Goal: Task Accomplishment & Management: Use online tool/utility

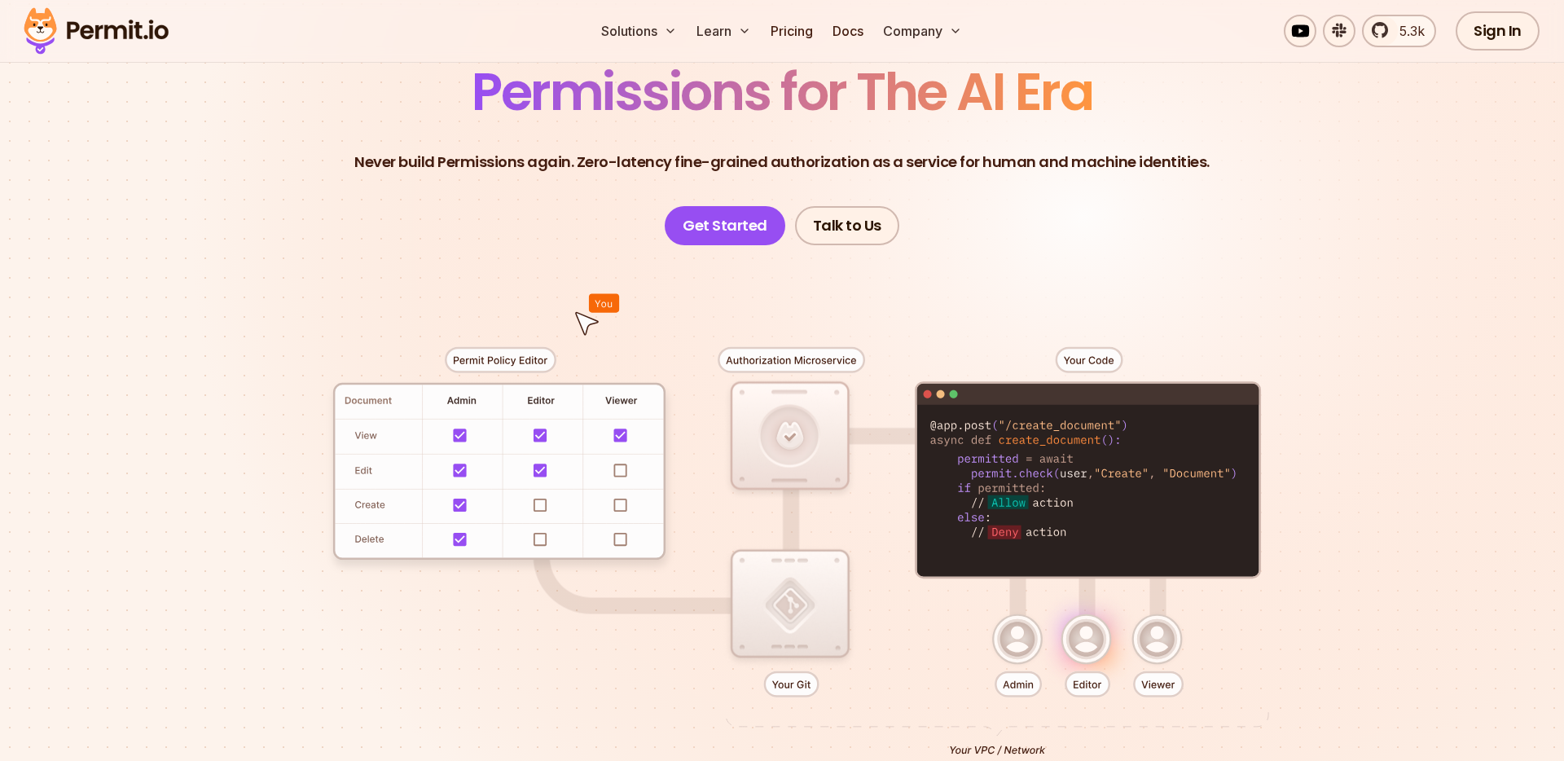
scroll to position [208, 0]
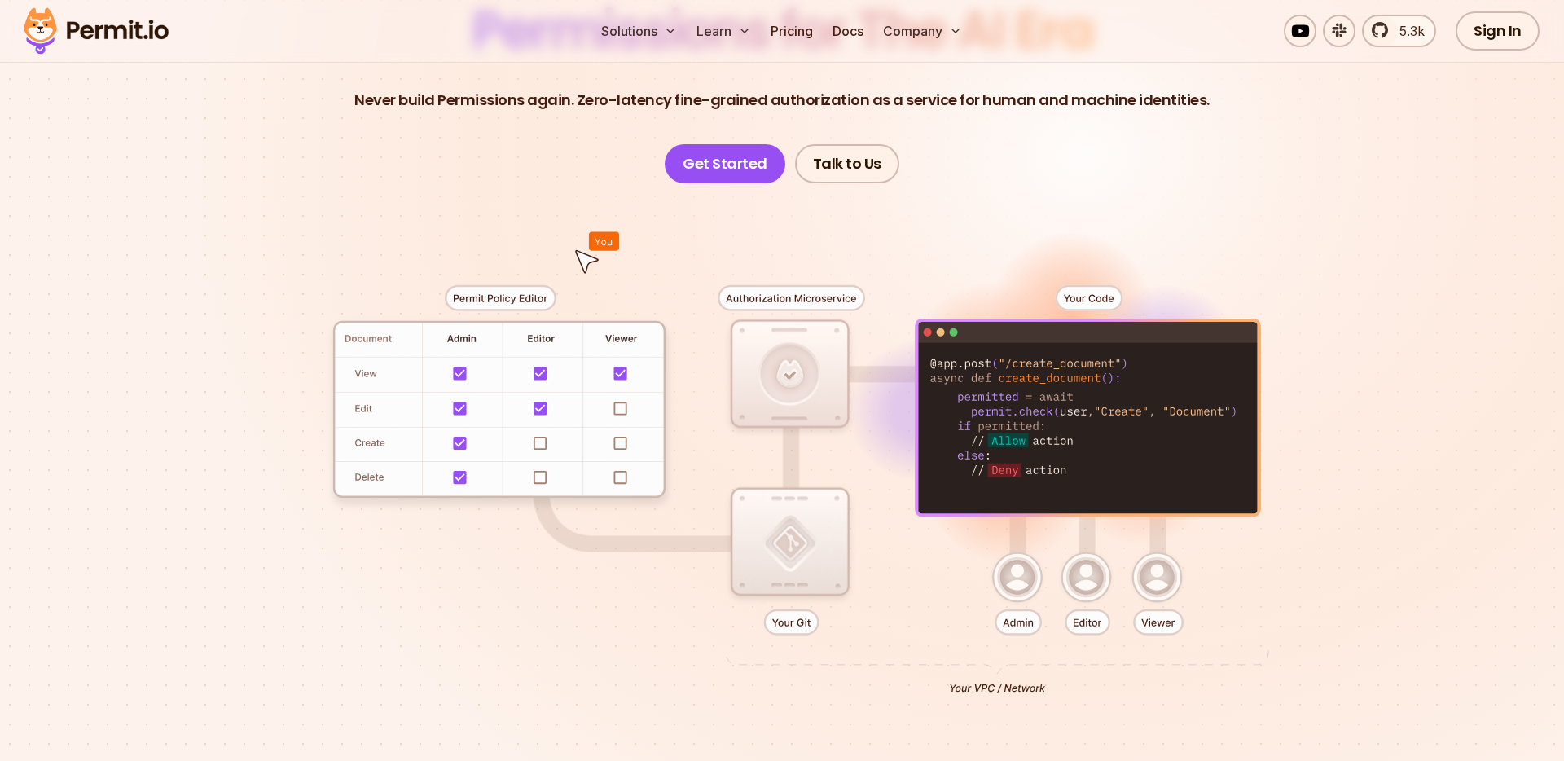
click at [504, 301] on div at bounding box center [782, 483] width 1141 height 600
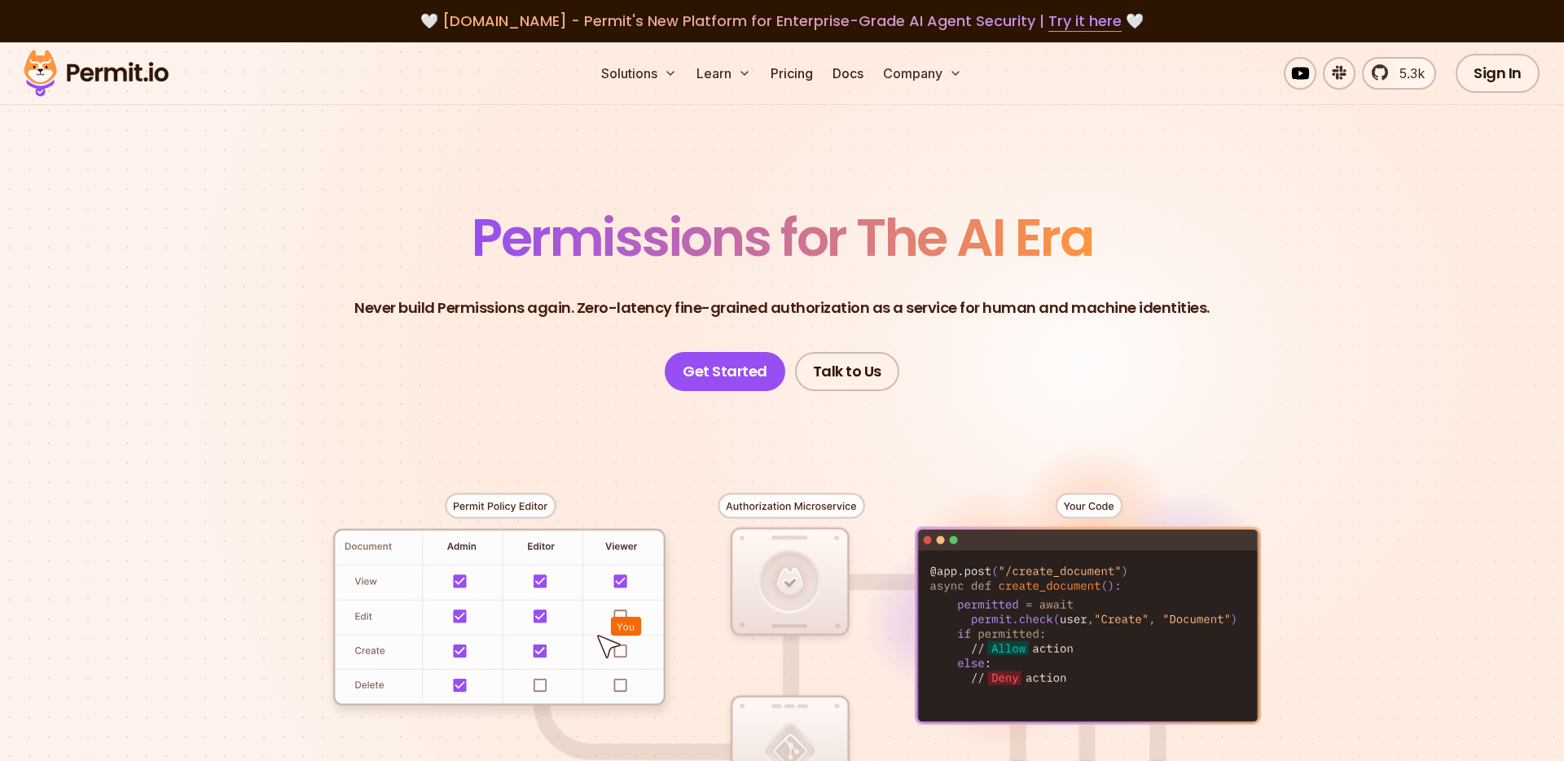
scroll to position [1, 0]
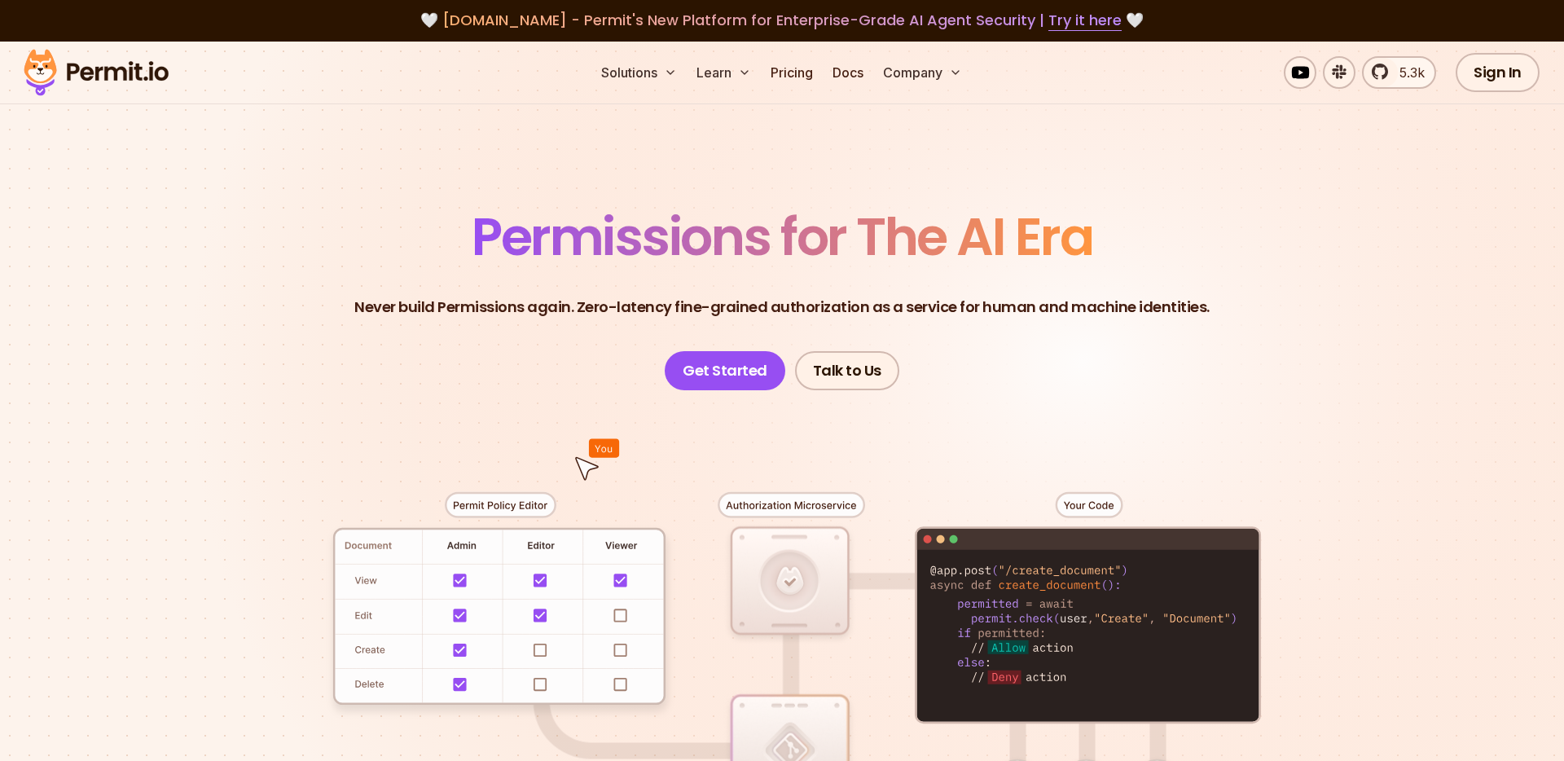
click at [75, 73] on img at bounding box center [96, 72] width 160 height 55
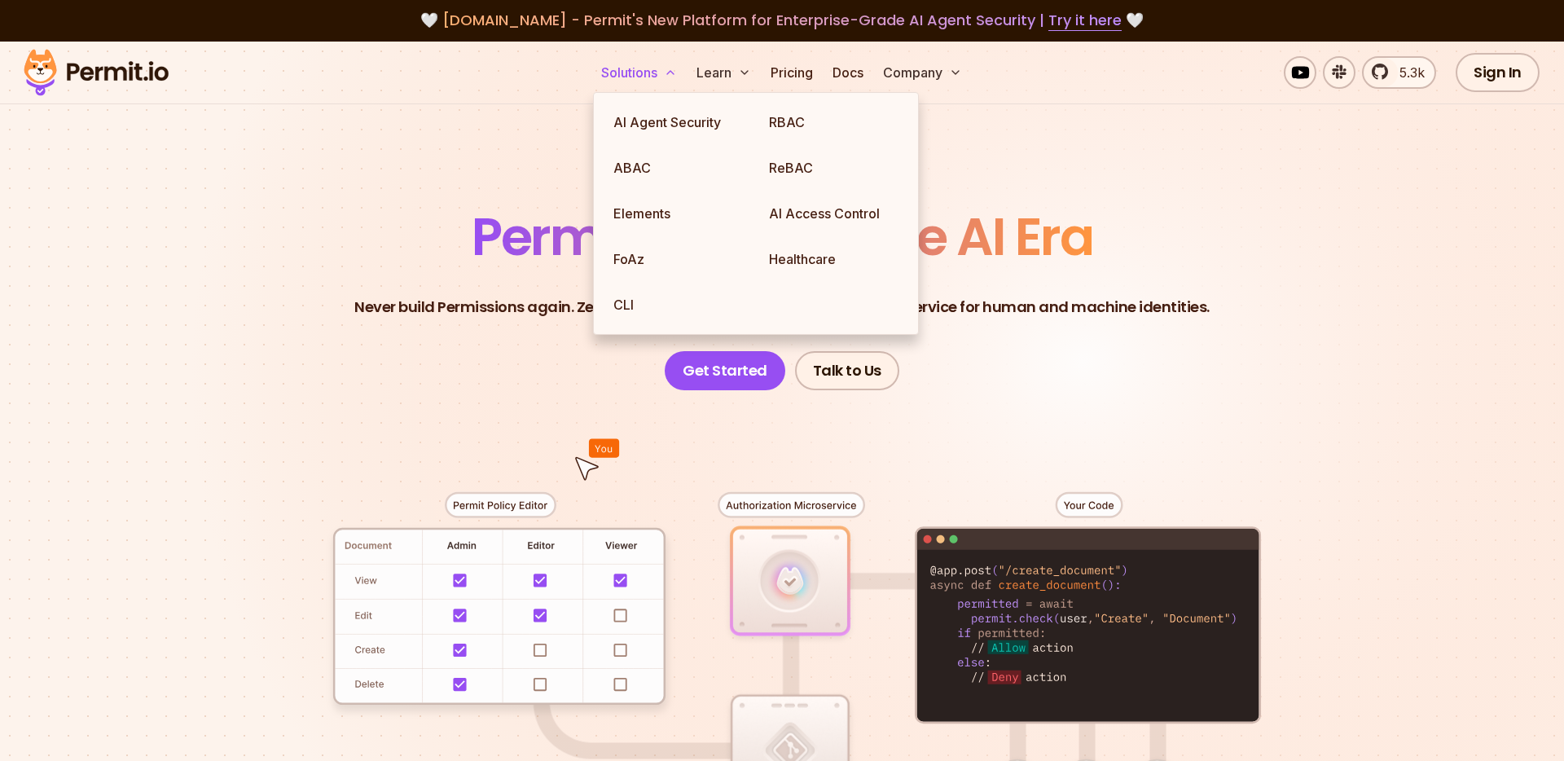
click at [632, 78] on button "Solutions" at bounding box center [639, 72] width 89 height 33
click at [668, 125] on link "AI Agent Security" at bounding box center [678, 122] width 156 height 46
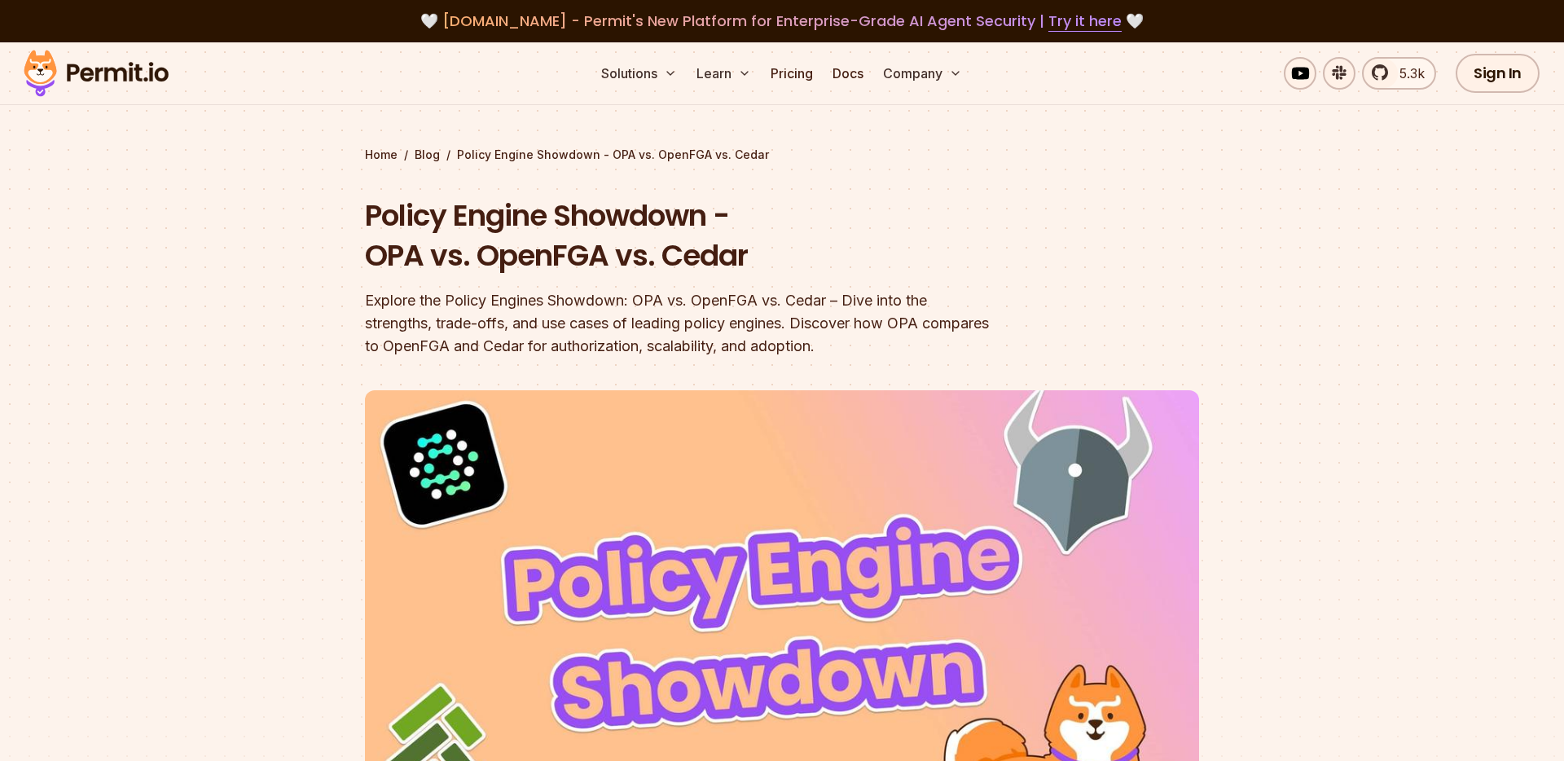
click at [1277, 208] on section "Home / Blog / Policy Engine Showdown - OPA vs. OpenFGA vs. Cedar Policy Engine …" at bounding box center [782, 513] width 1564 height 943
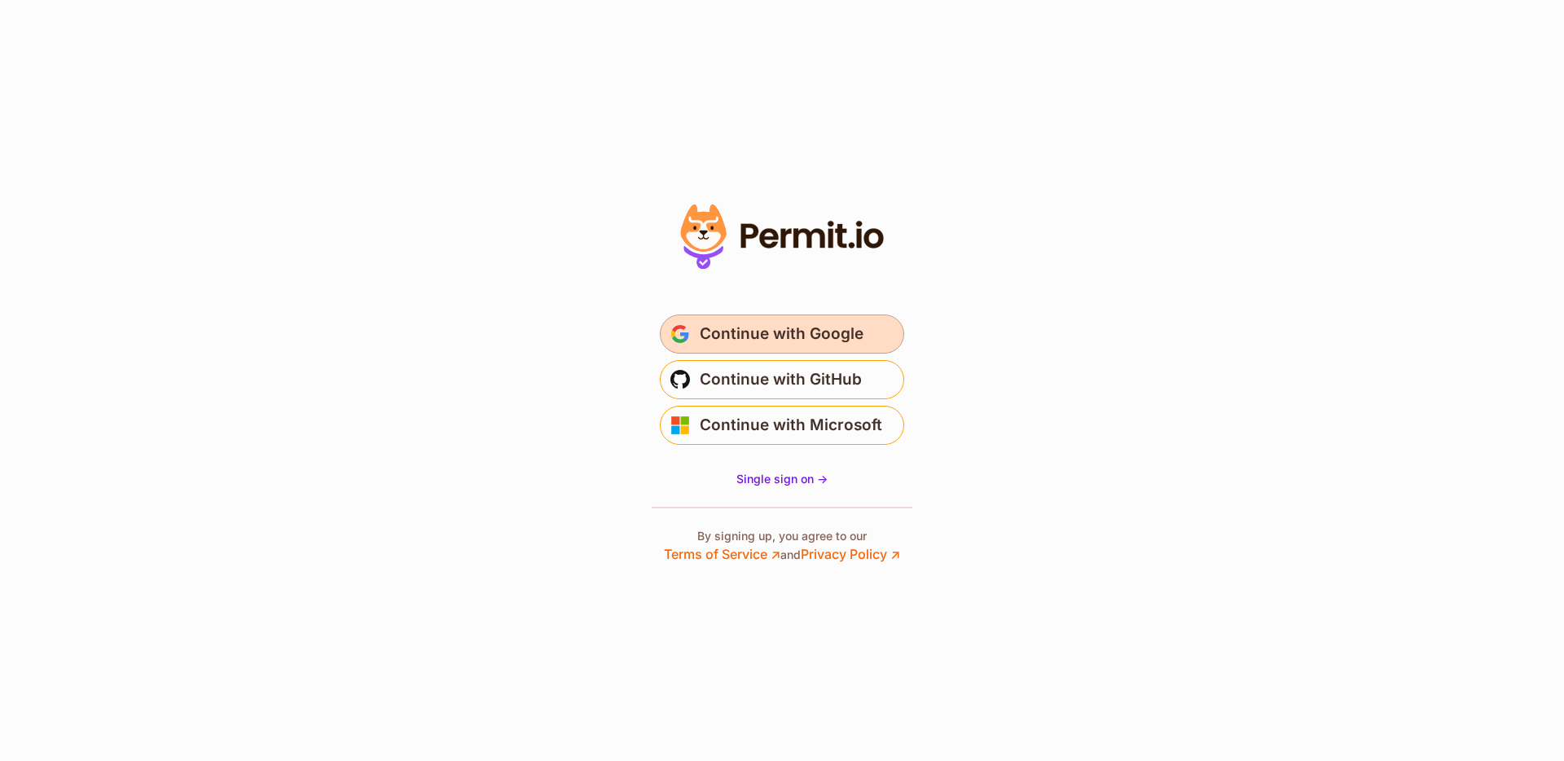
click at [830, 340] on span "Continue with Google" at bounding box center [782, 334] width 164 height 26
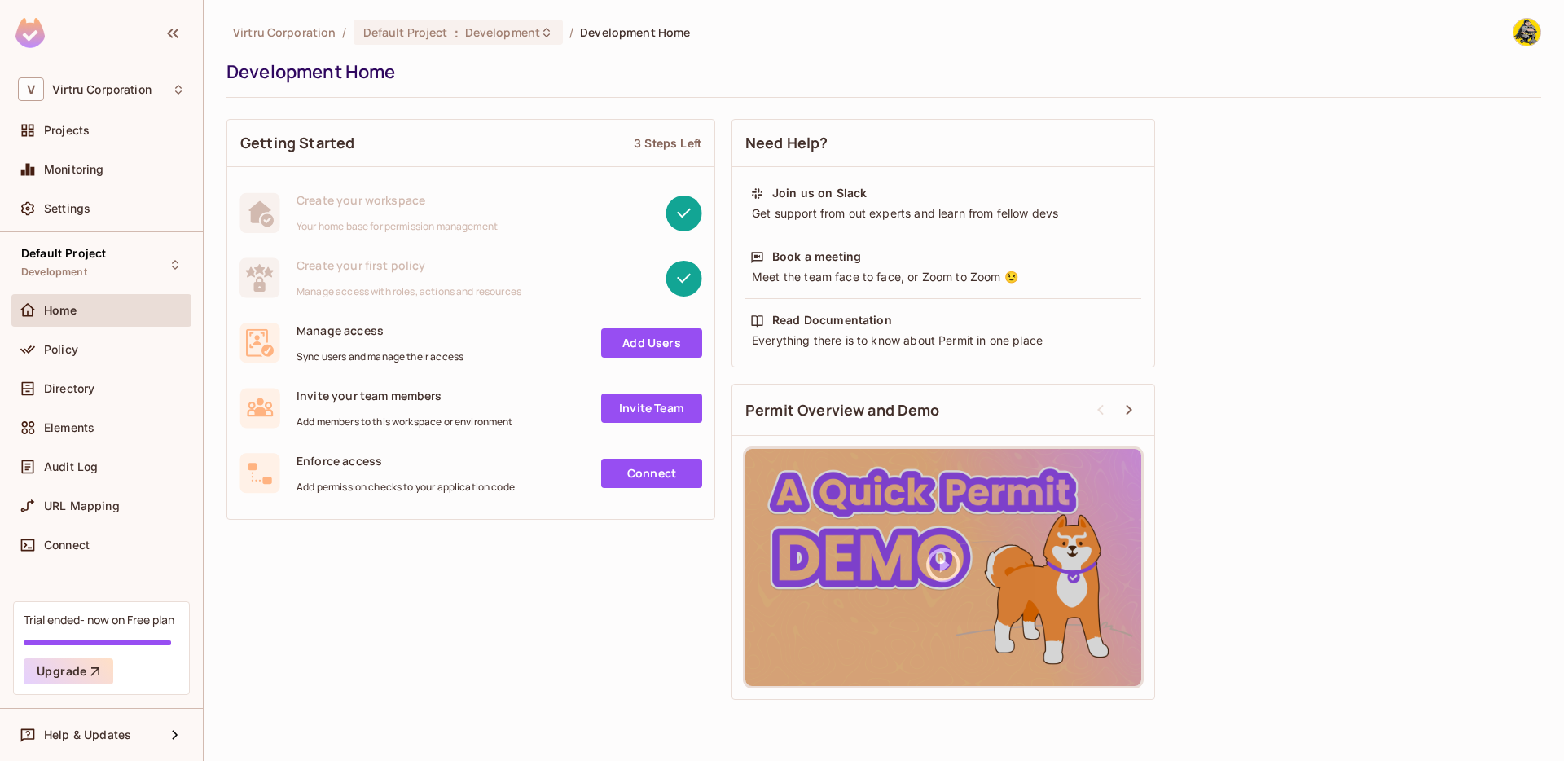
click at [409, 269] on span "Create your first policy" at bounding box center [409, 264] width 225 height 15
click at [103, 355] on div "Policy" at bounding box center [114, 349] width 141 height 13
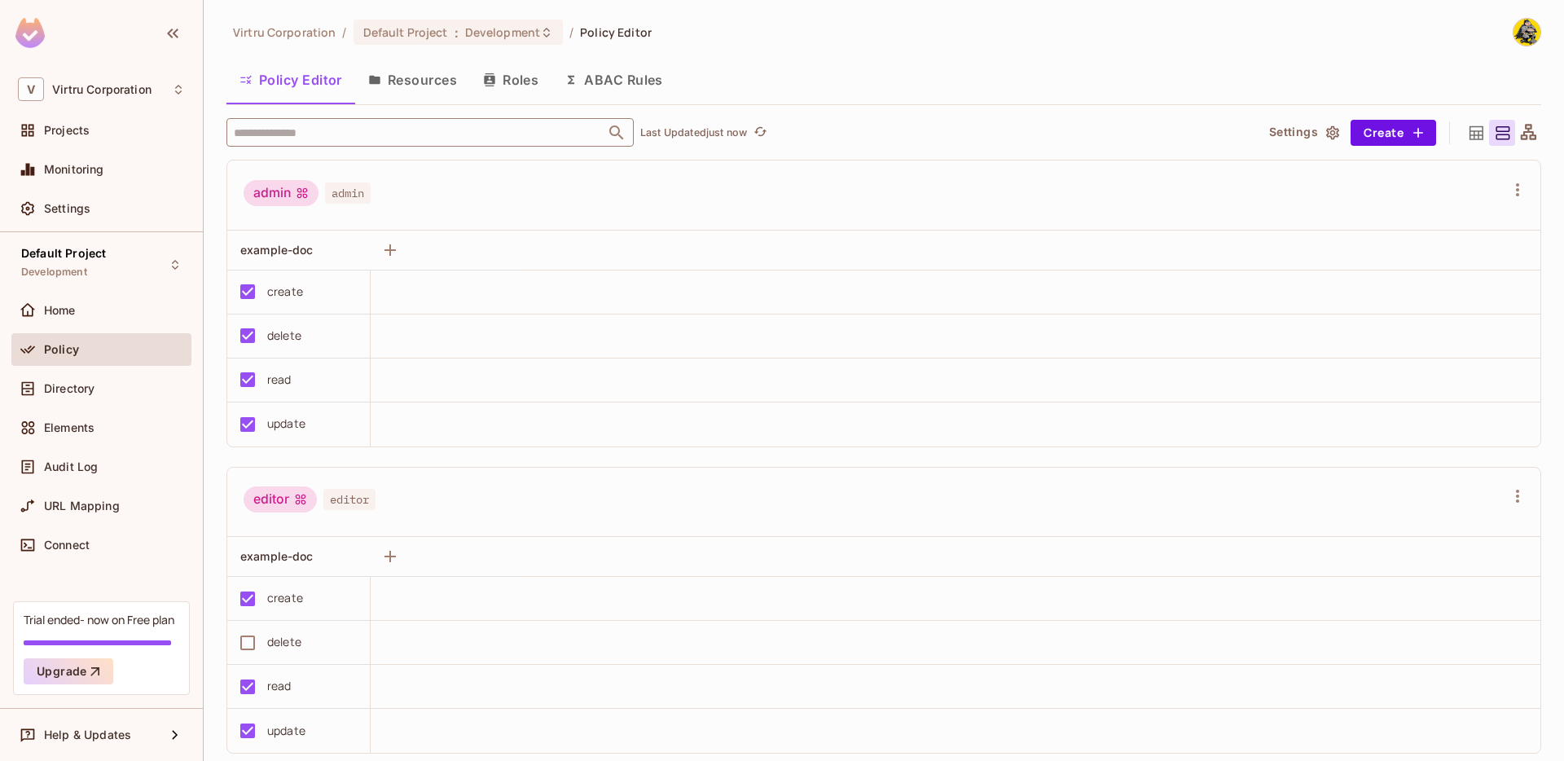
click at [380, 134] on input "text" at bounding box center [416, 132] width 372 height 29
click at [406, 85] on button "Resources" at bounding box center [412, 79] width 115 height 41
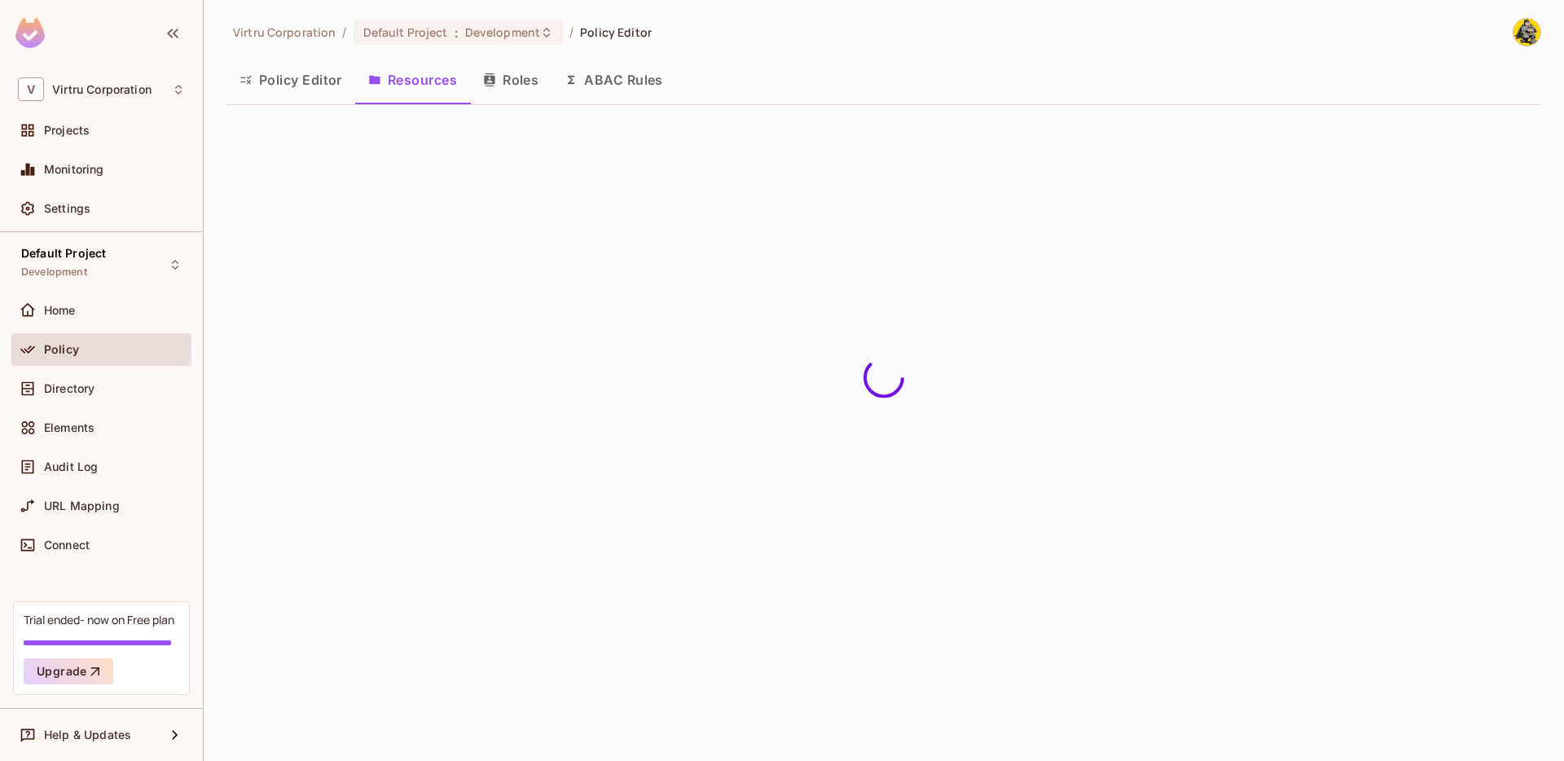
click at [293, 86] on button "Policy Editor" at bounding box center [291, 79] width 129 height 41
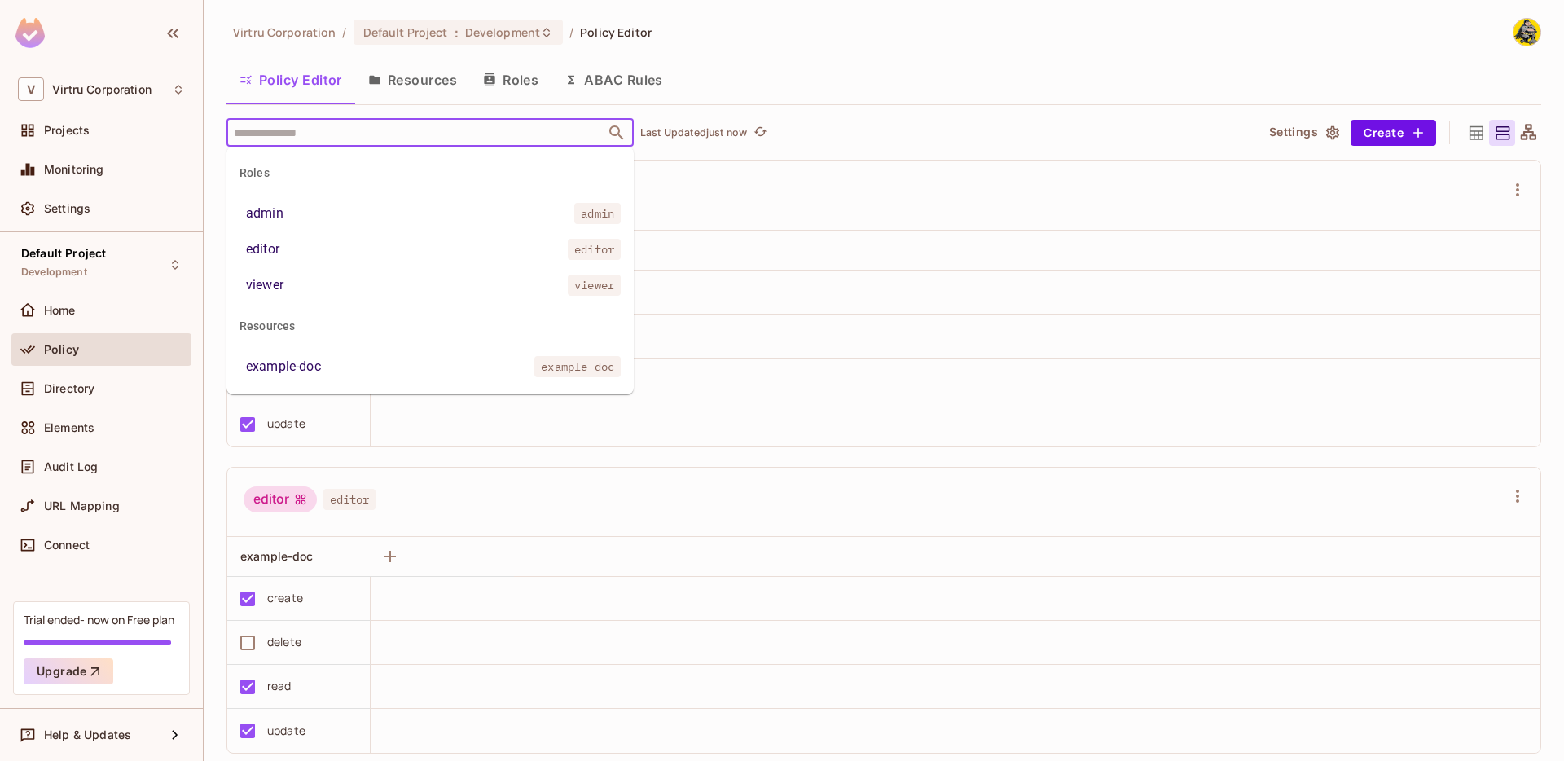
click at [295, 125] on input "text" at bounding box center [416, 132] width 372 height 29
click at [759, 90] on div "Policy Editor Resources Roles ABAC Rules" at bounding box center [884, 79] width 1315 height 41
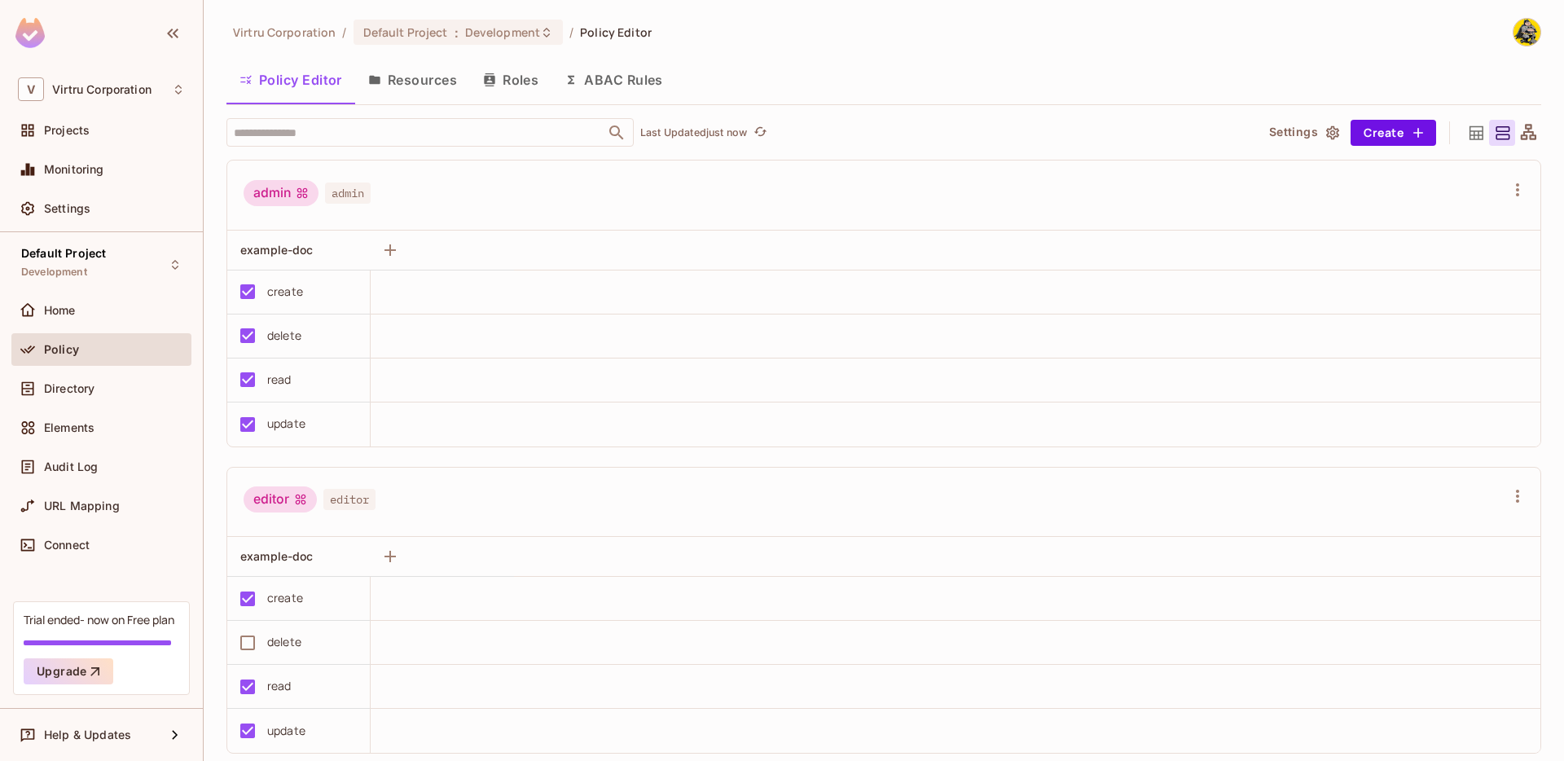
click at [598, 85] on button "ABAC Rules" at bounding box center [614, 79] width 125 height 41
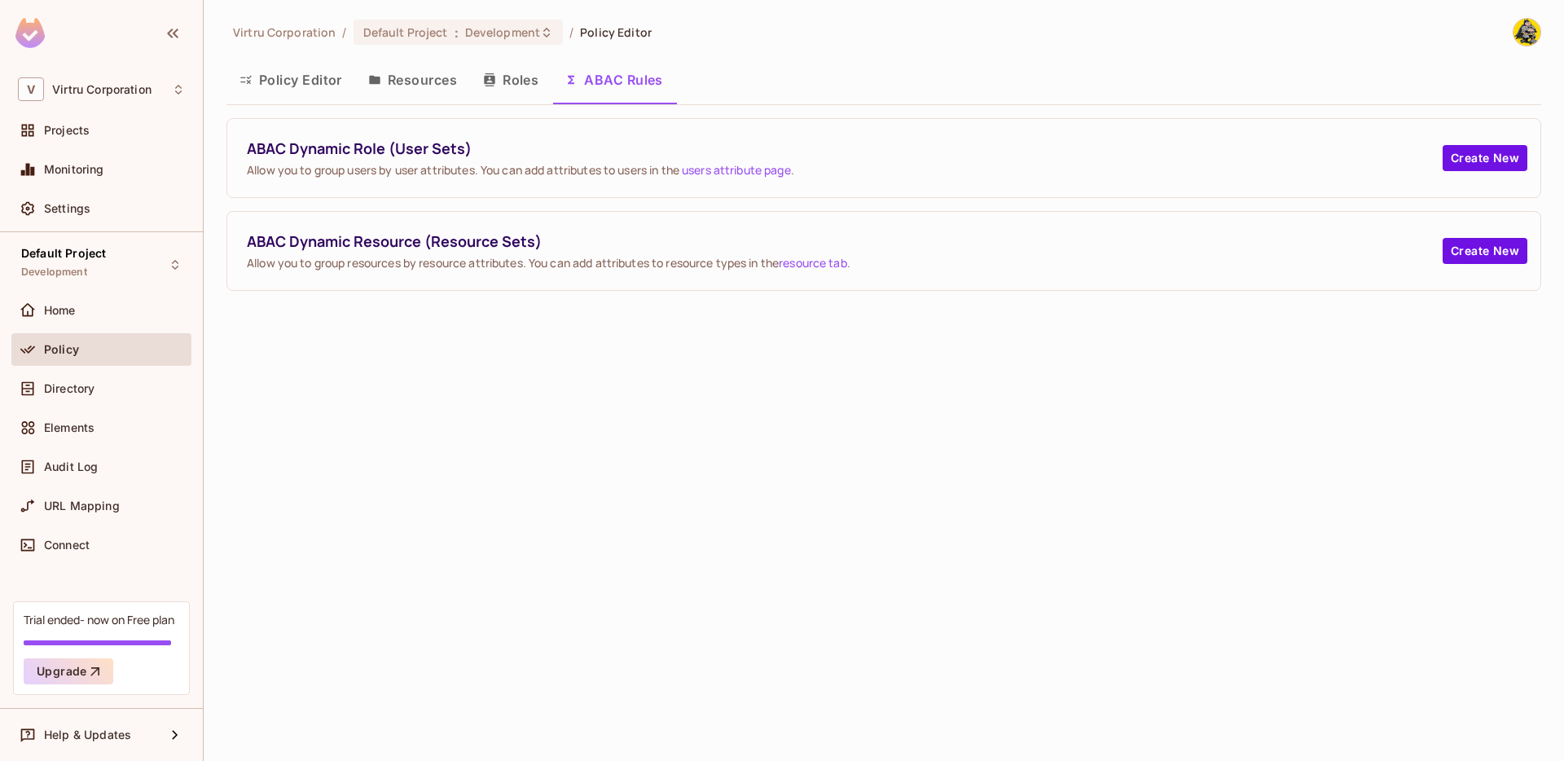
click at [422, 145] on span "ABAC Dynamic Role (User Sets)" at bounding box center [845, 149] width 1196 height 20
click at [432, 161] on div "ABAC Dynamic Role (User Sets) Allow you to group users by user attributes. You …" at bounding box center [845, 158] width 1196 height 39
click at [278, 74] on button "Policy Editor" at bounding box center [291, 79] width 129 height 41
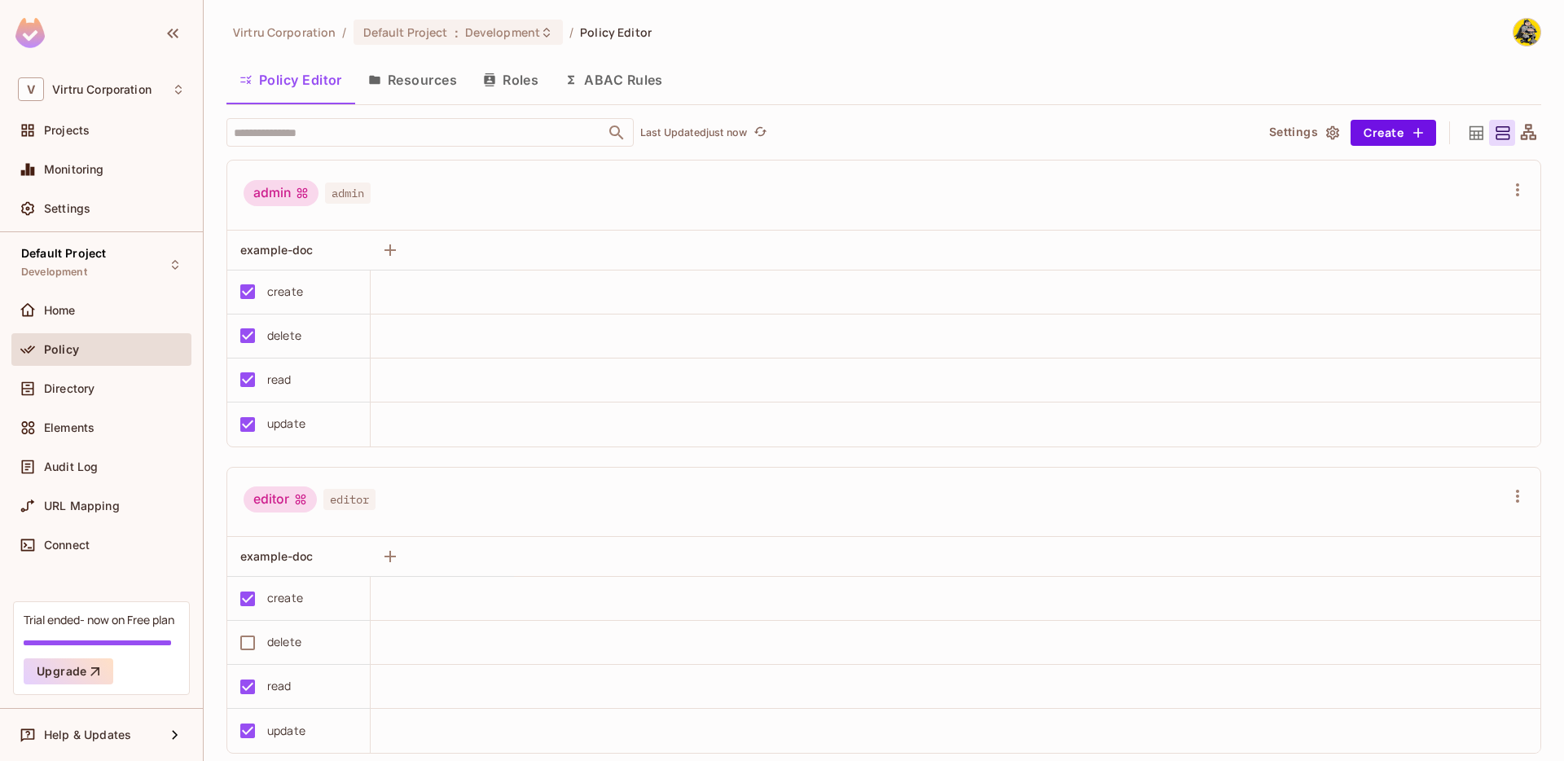
click at [387, 80] on button "Resources" at bounding box center [412, 79] width 115 height 41
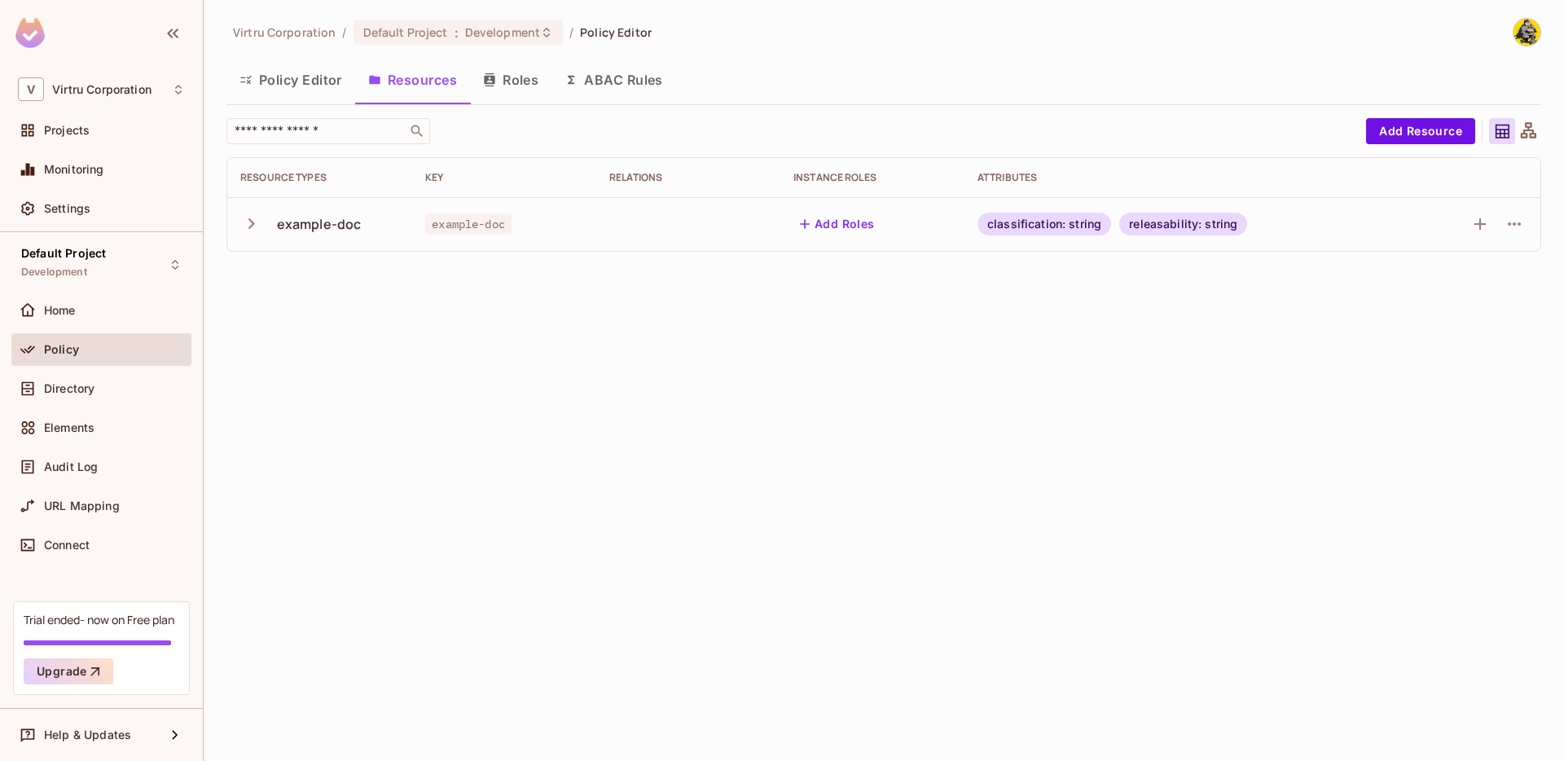
click at [627, 89] on button "ABAC Rules" at bounding box center [614, 79] width 125 height 41
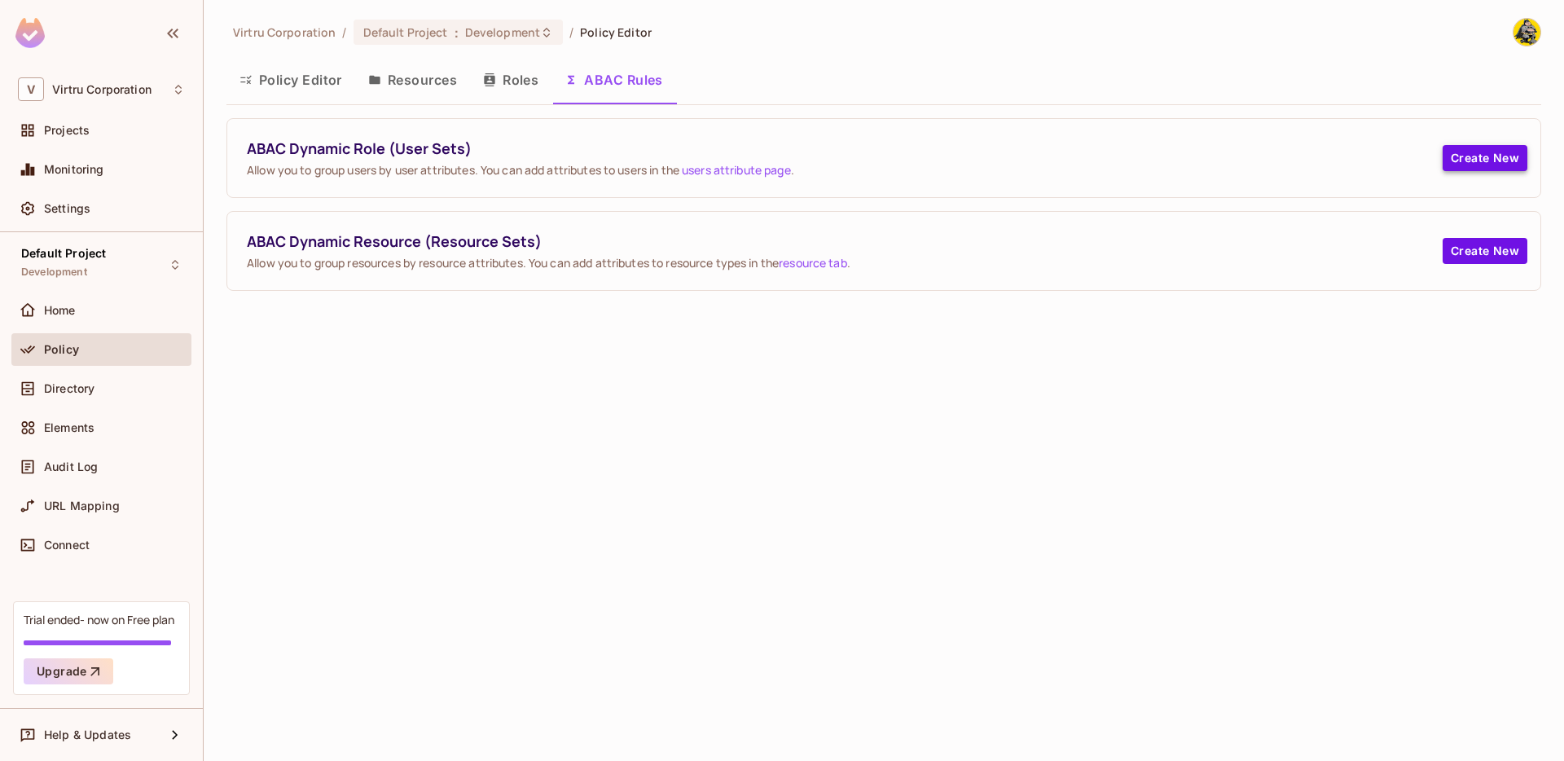
click at [1489, 161] on button "Create New" at bounding box center [1485, 158] width 85 height 26
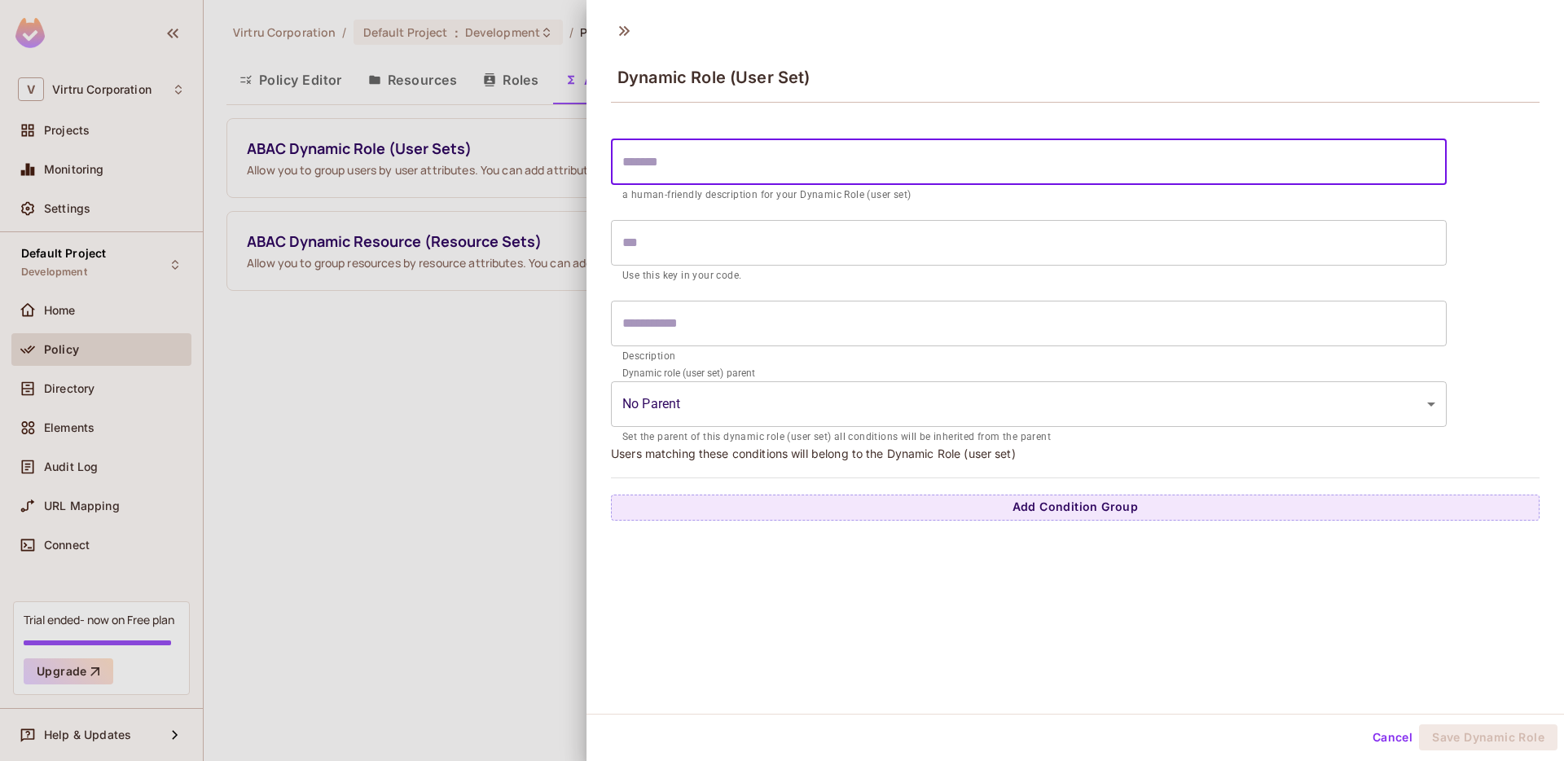
click at [752, 174] on input "text" at bounding box center [1029, 162] width 836 height 46
type input "*"
type input "**"
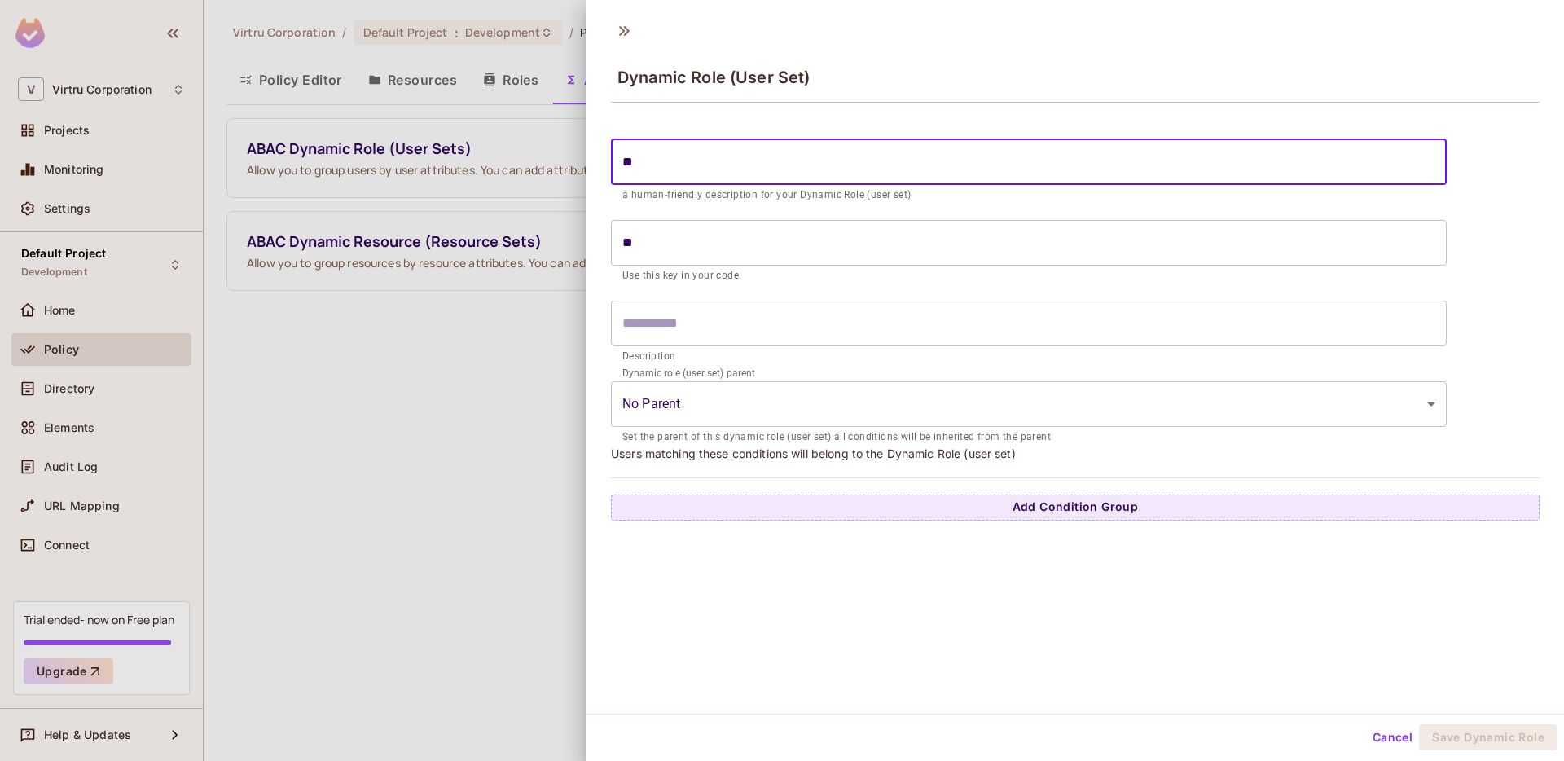
type input "***"
type input "****"
type input "******"
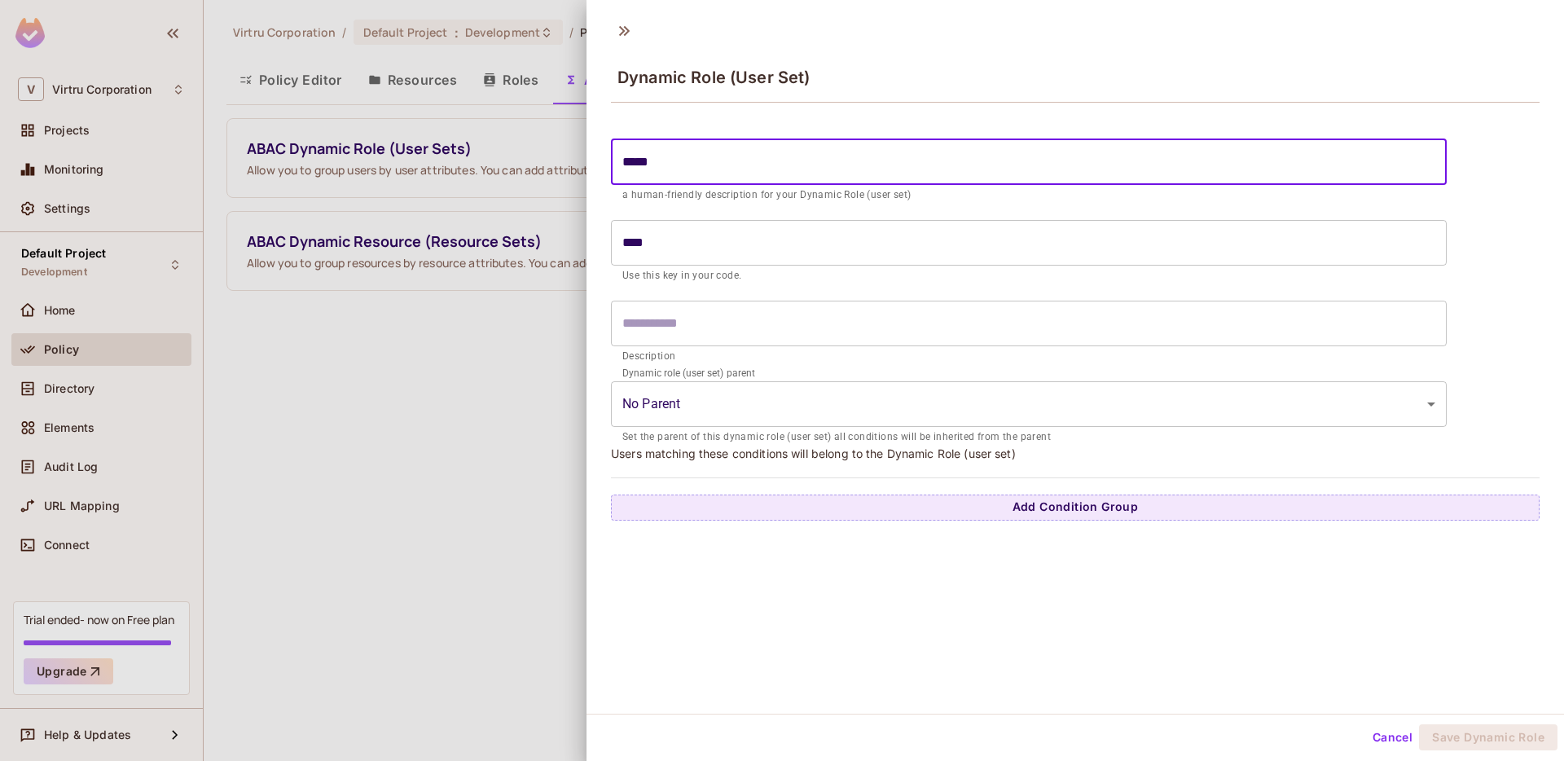
type input "******"
type input "*******"
type input "********"
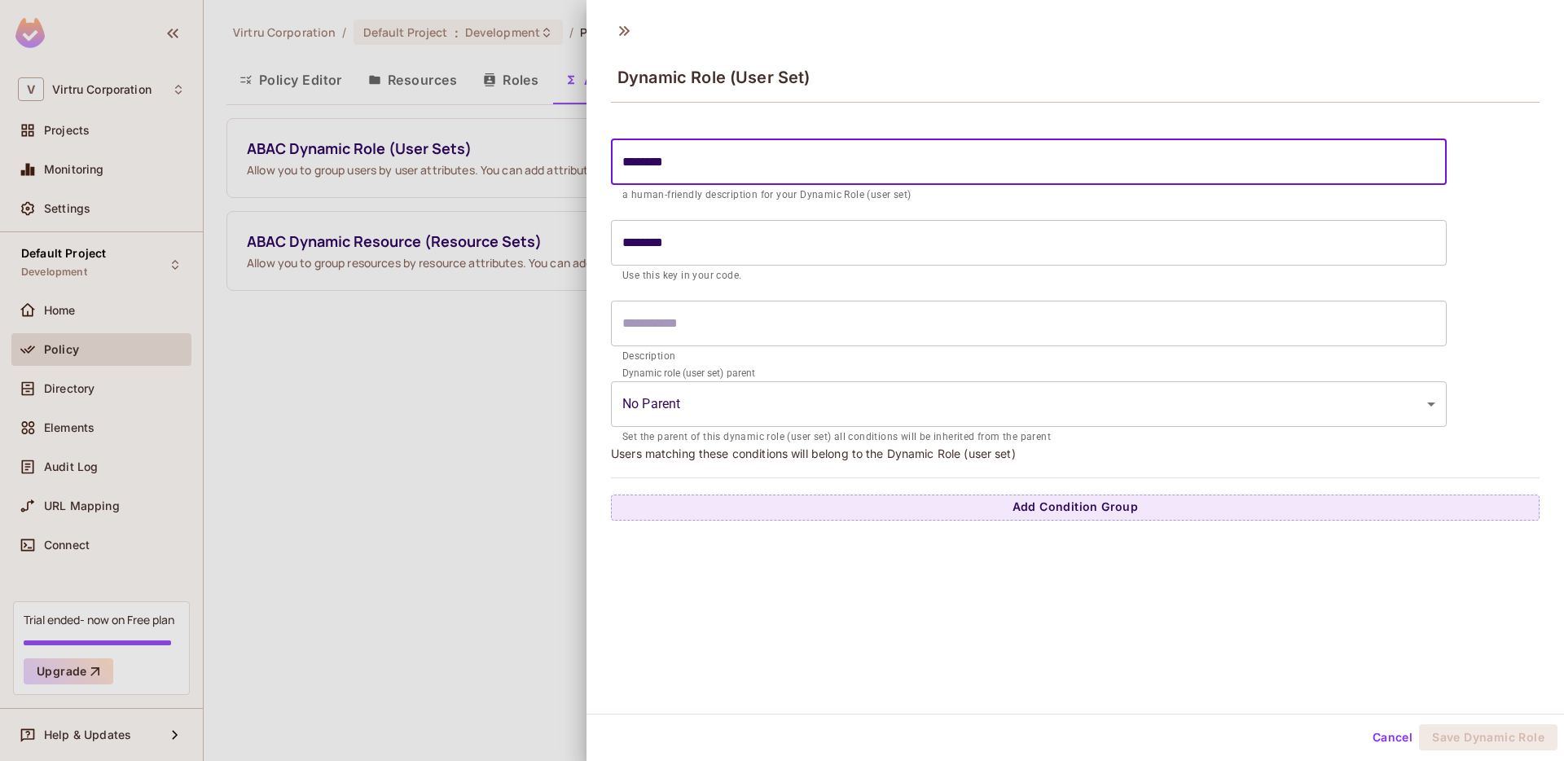
type input "*********"
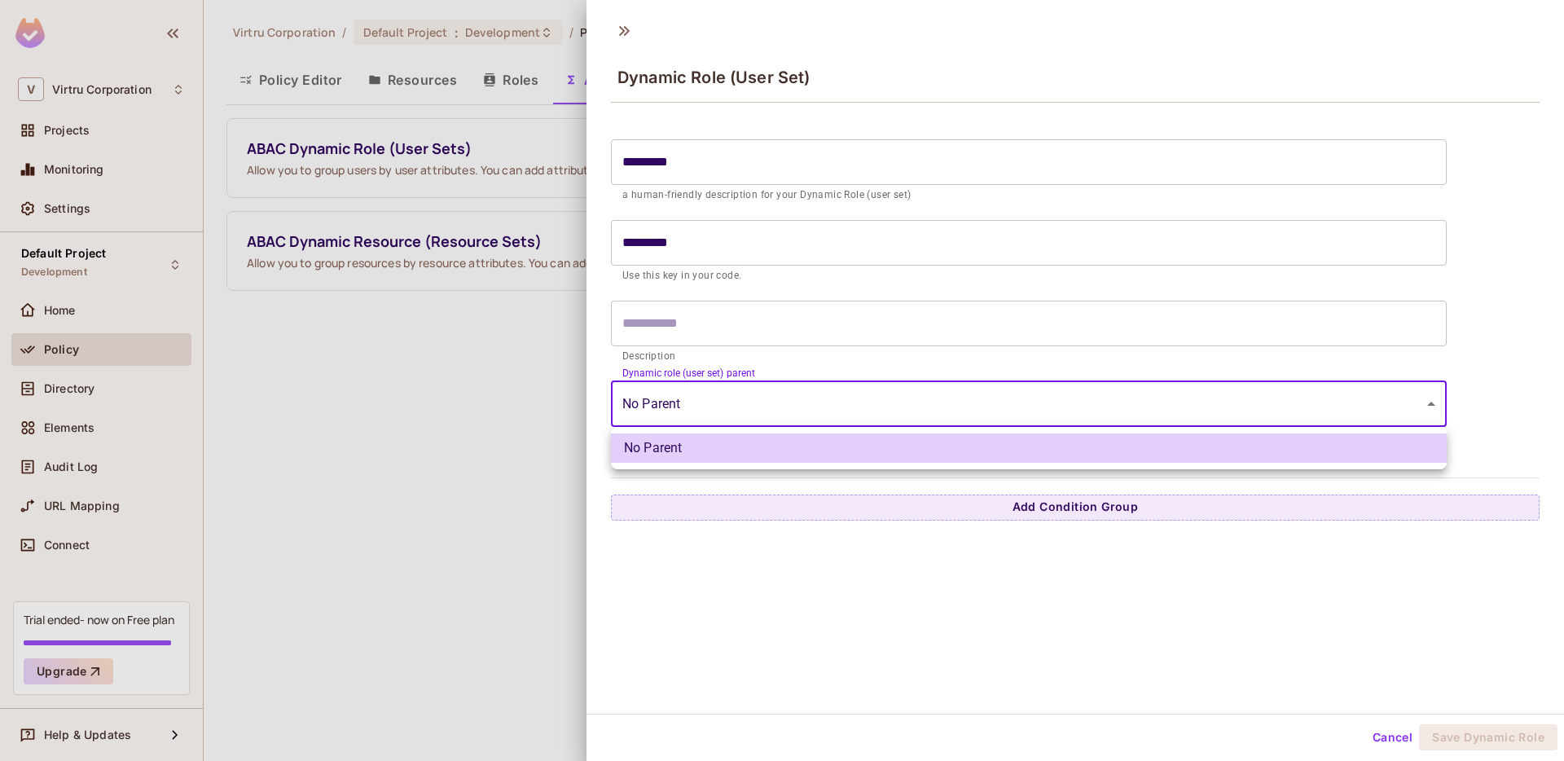
click at [943, 406] on body "V Virtru Corporation Projects Monitoring Settings Default Project Development H…" at bounding box center [782, 380] width 1564 height 761
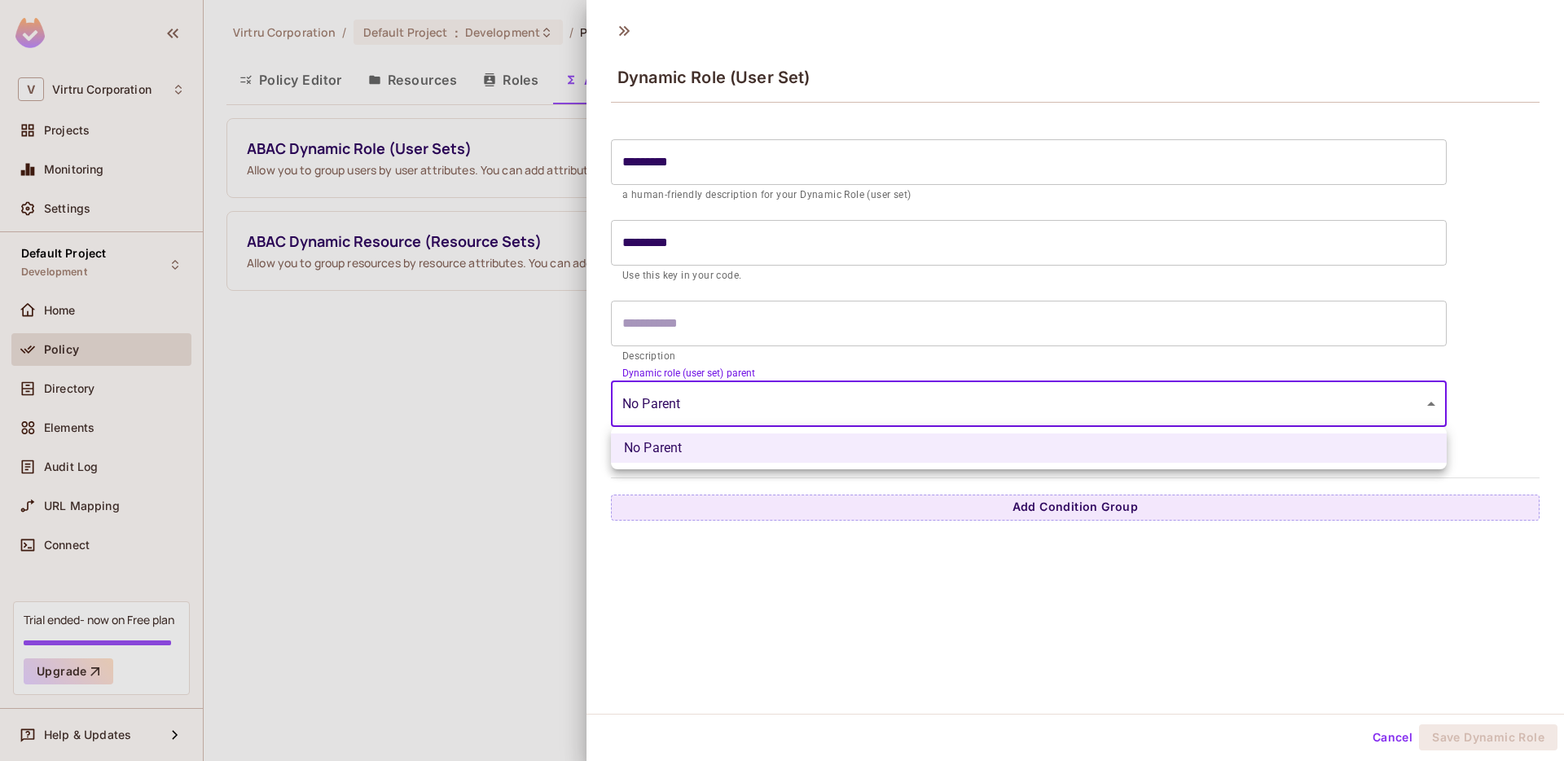
click at [944, 406] on div at bounding box center [782, 380] width 1564 height 761
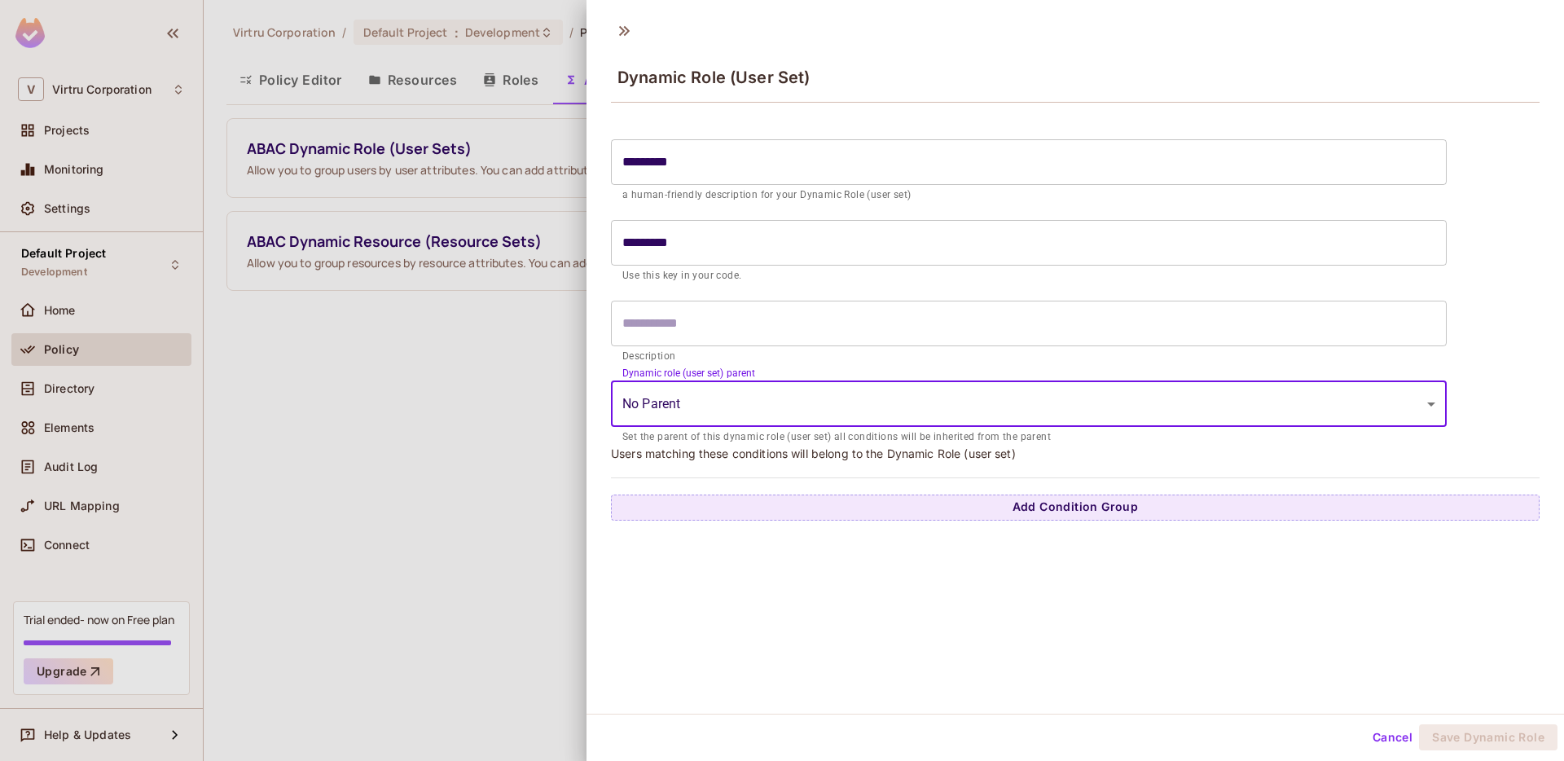
click at [846, 336] on input "text" at bounding box center [1029, 324] width 836 height 46
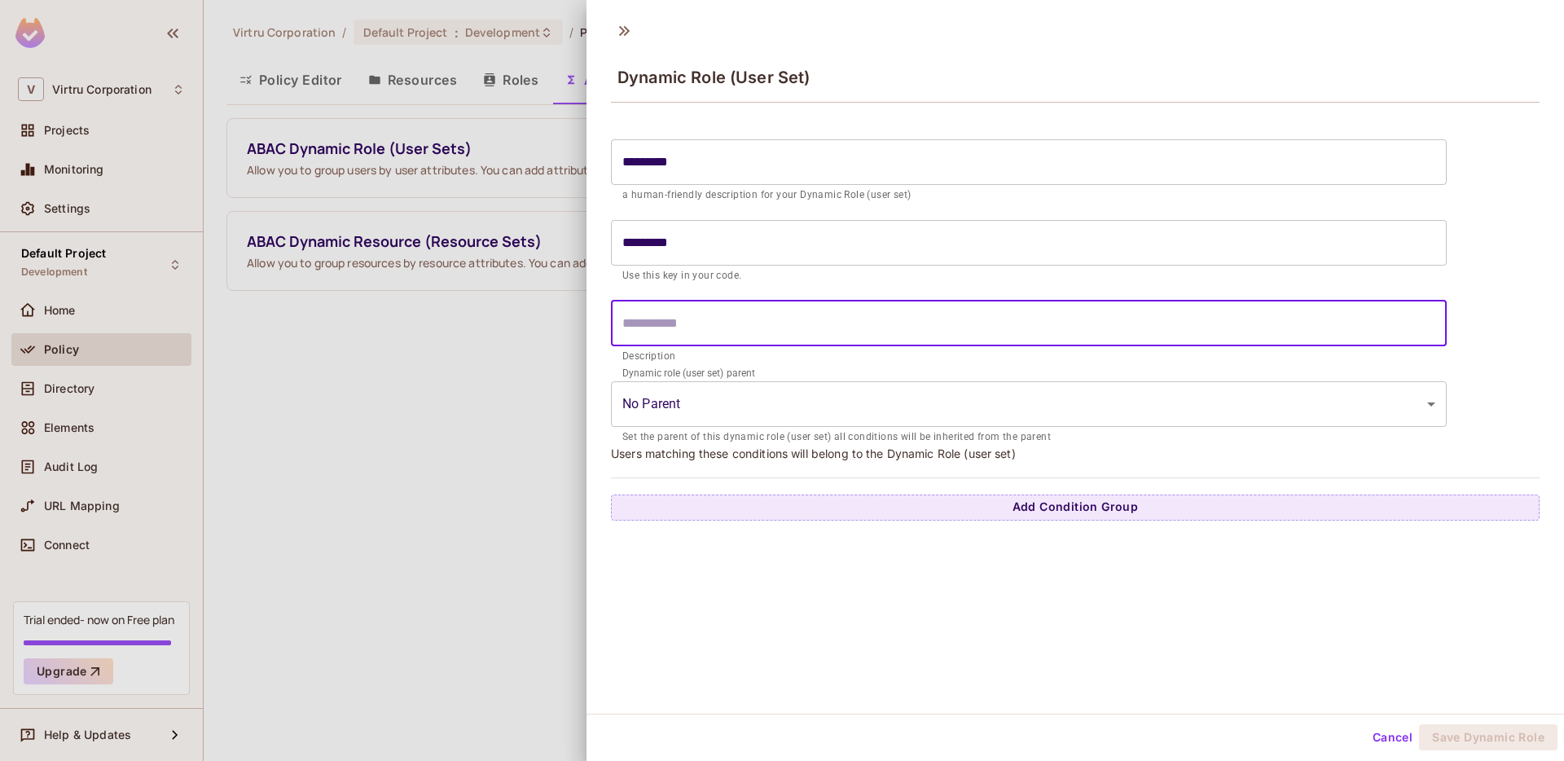
click at [970, 456] on p "Users matching these conditions will belong to the Dynamic Role (user set)" at bounding box center [1075, 453] width 929 height 15
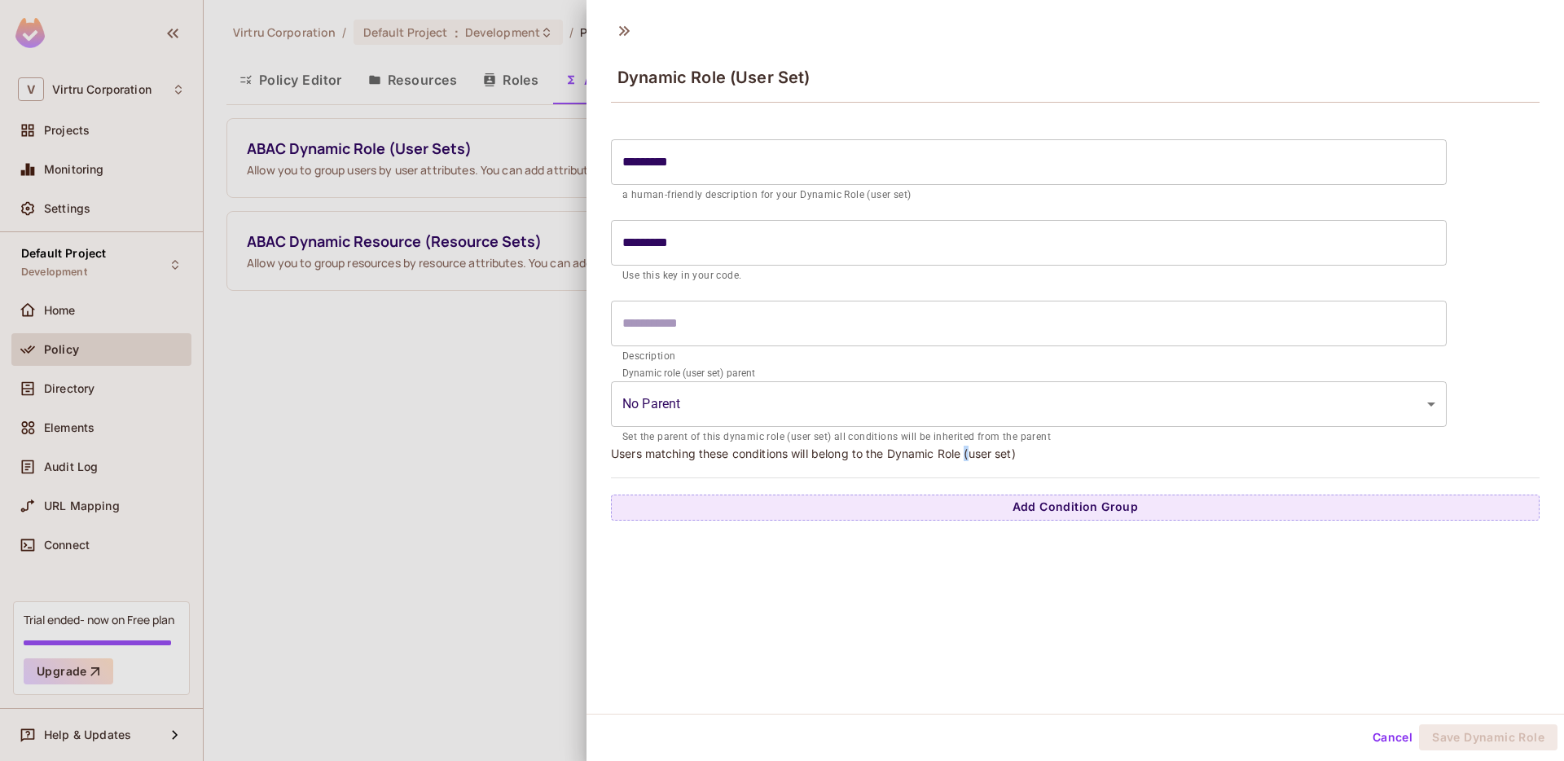
click at [970, 456] on p "Users matching these conditions will belong to the Dynamic Role (user set)" at bounding box center [1075, 453] width 929 height 15
click at [994, 458] on p "Users matching these conditions will belong to the Dynamic Role (user set)" at bounding box center [1075, 453] width 929 height 15
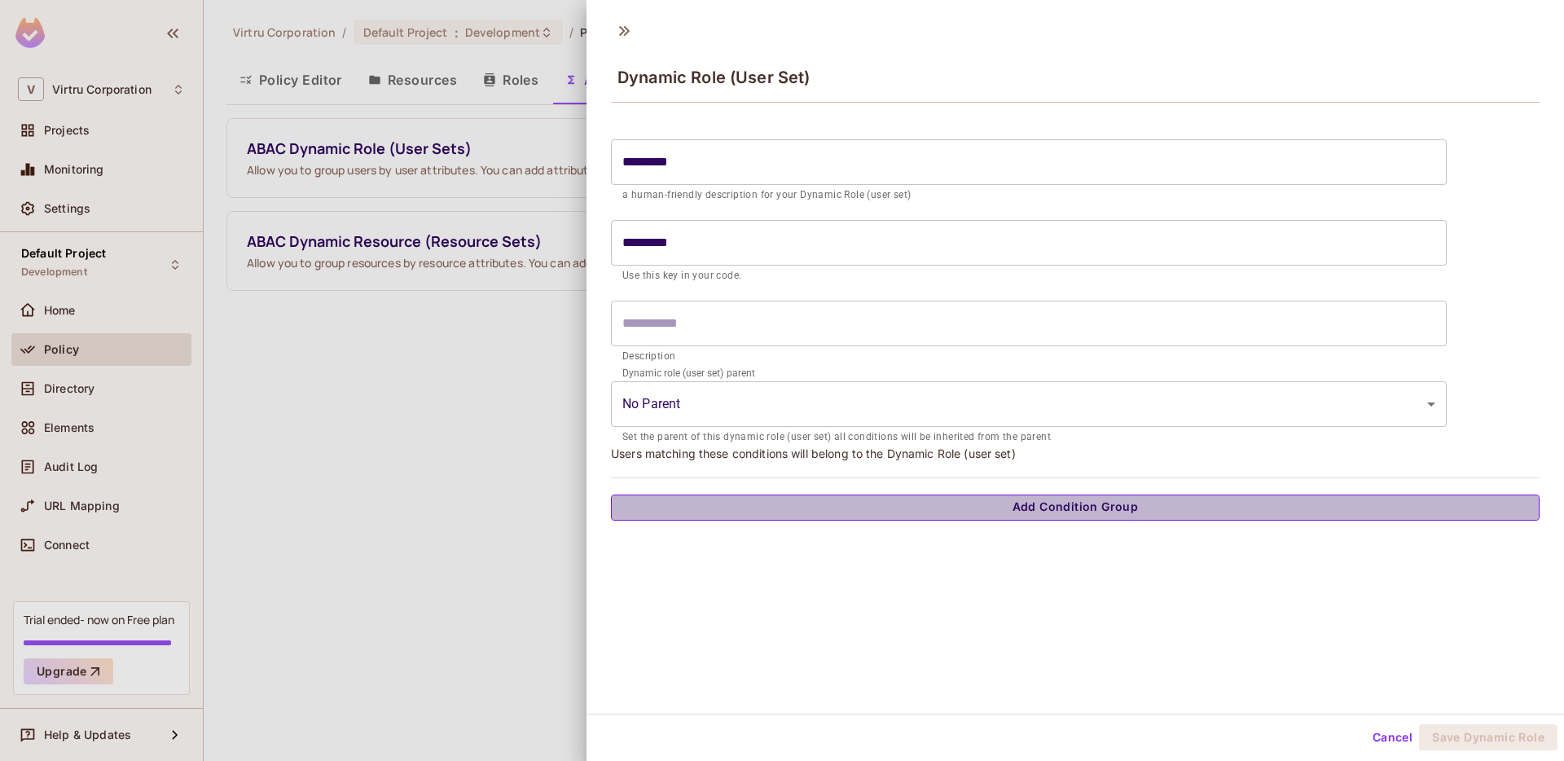
click at [1057, 509] on button "Add Condition Group" at bounding box center [1075, 508] width 929 height 26
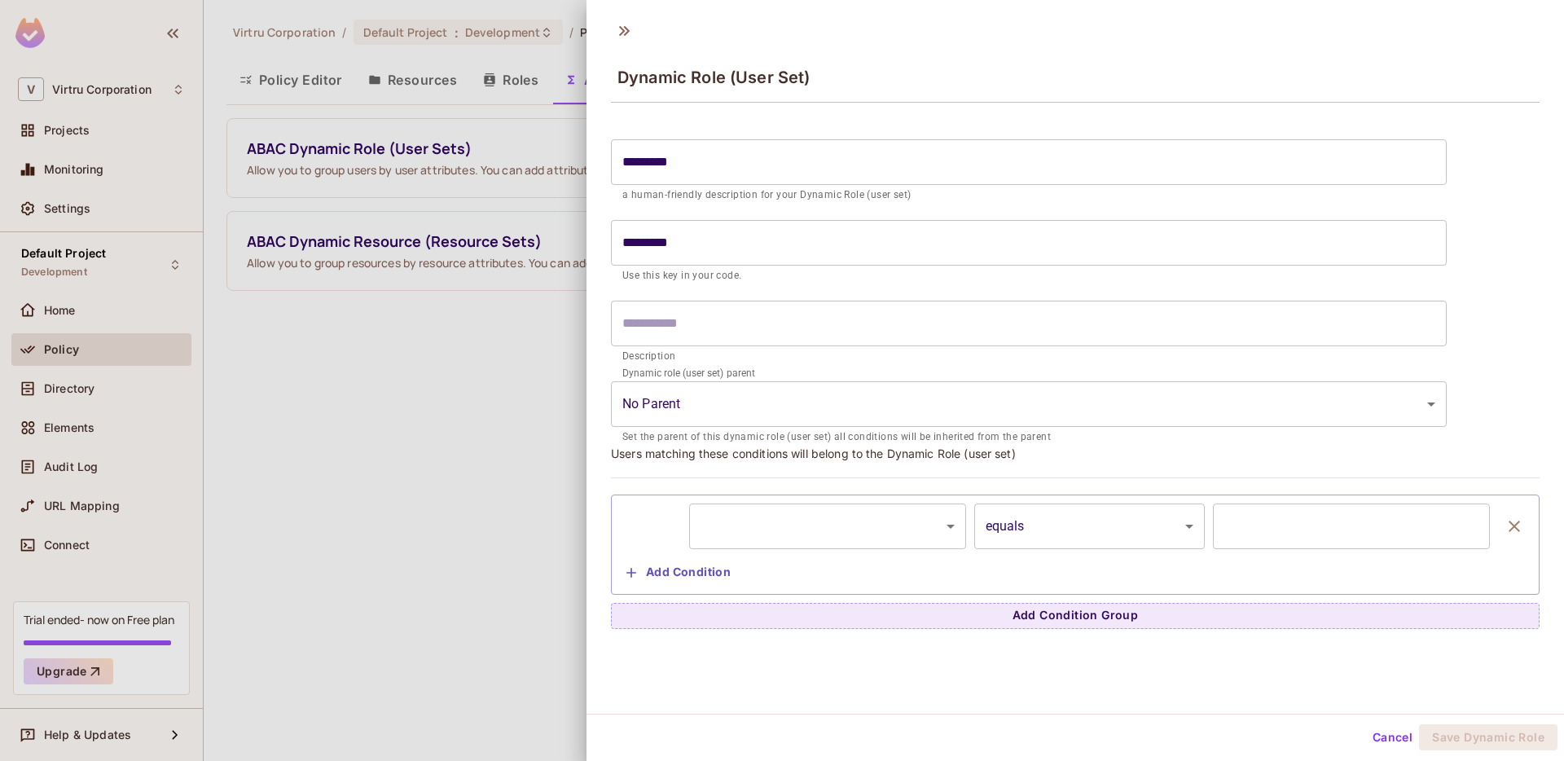
click at [882, 526] on body "V Virtru Corporation Projects Monitoring Settings Default Project Development H…" at bounding box center [782, 380] width 1564 height 761
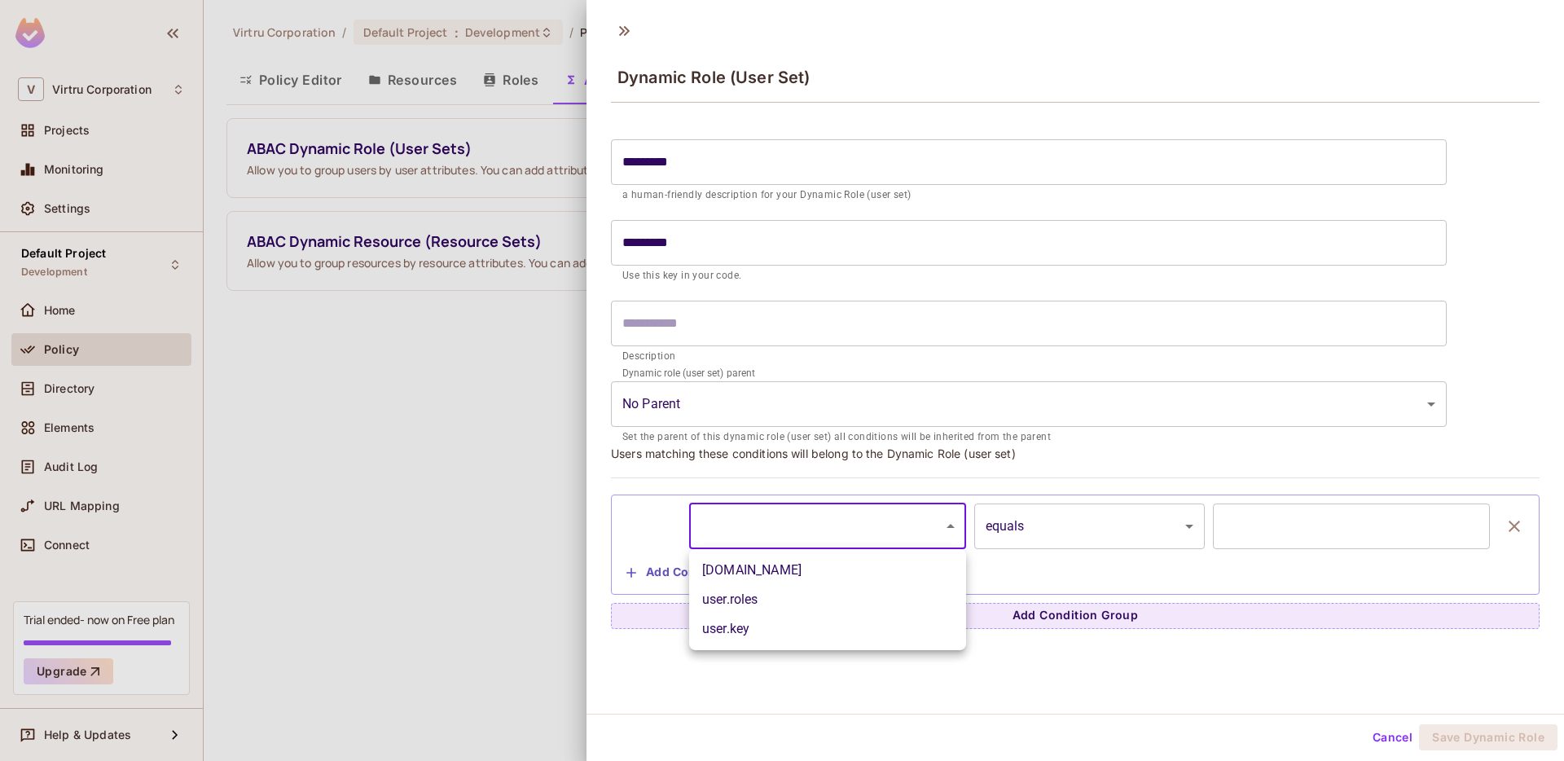
click at [887, 580] on li "user.email" at bounding box center [827, 570] width 277 height 29
type input "**********"
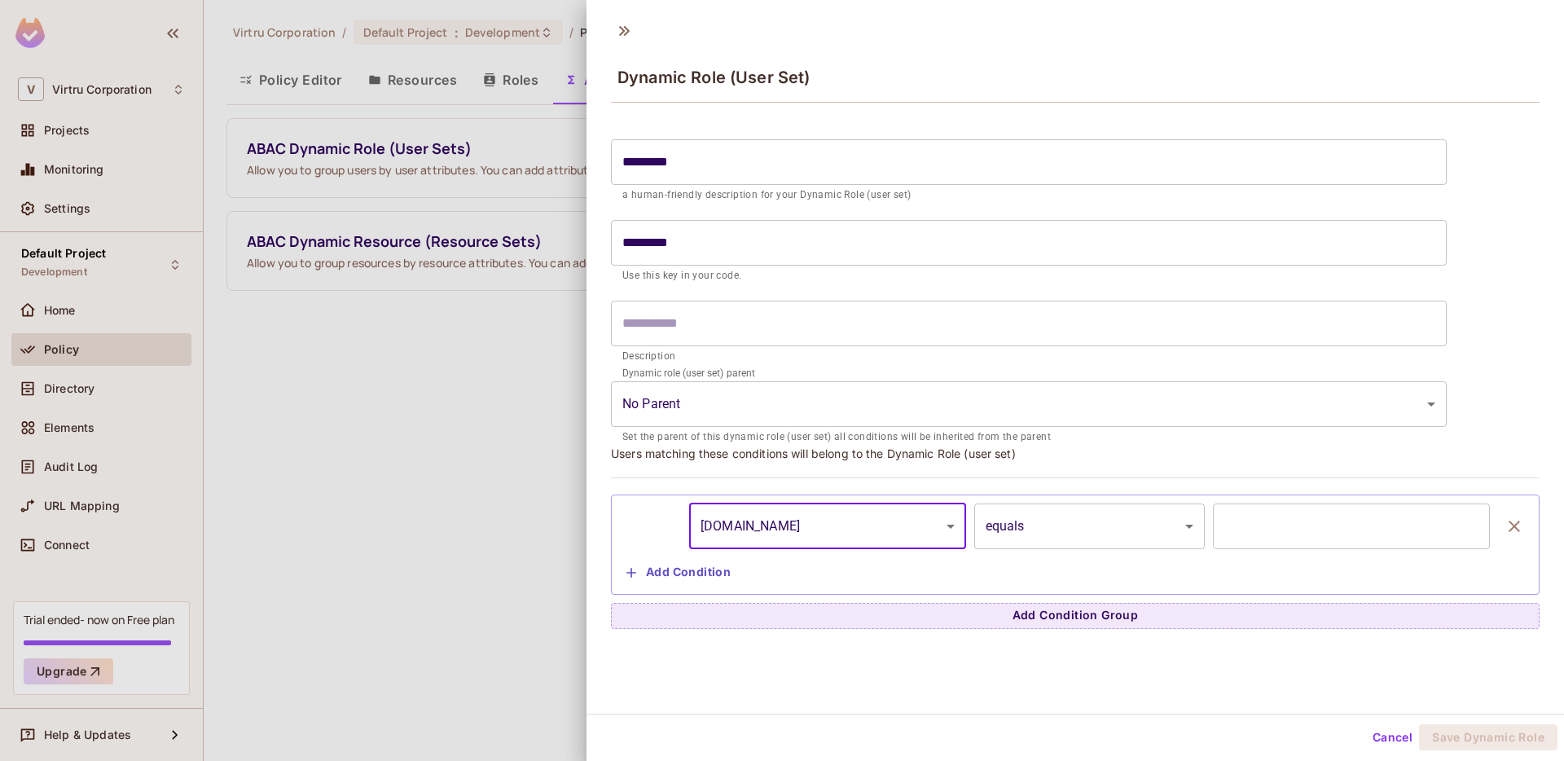
click at [1068, 527] on body "V Virtru Corporation Projects Monitoring Settings Default Project Development H…" at bounding box center [782, 380] width 1564 height 761
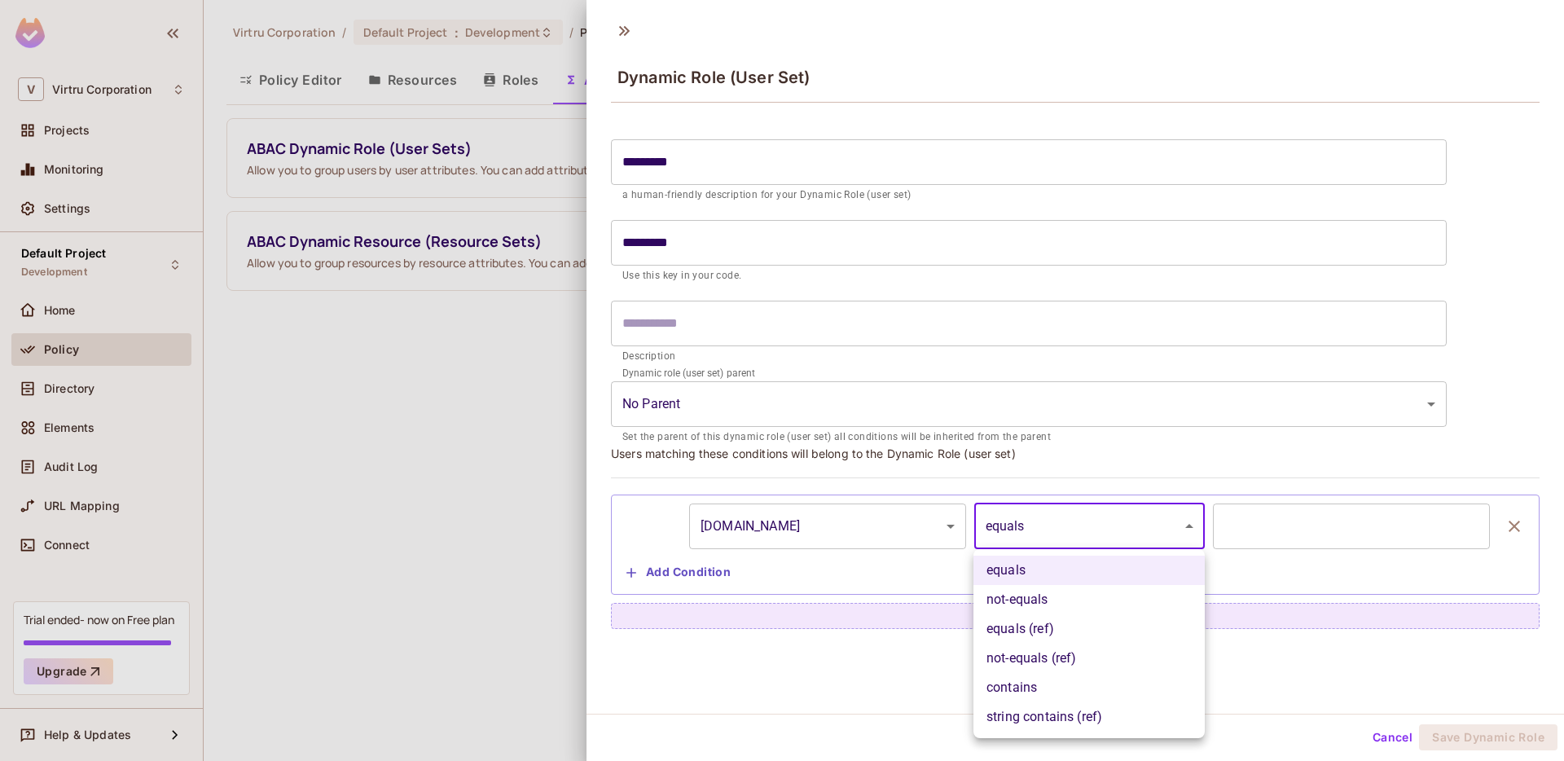
click at [1120, 680] on li "contains" at bounding box center [1089, 687] width 231 height 29
type input "********"
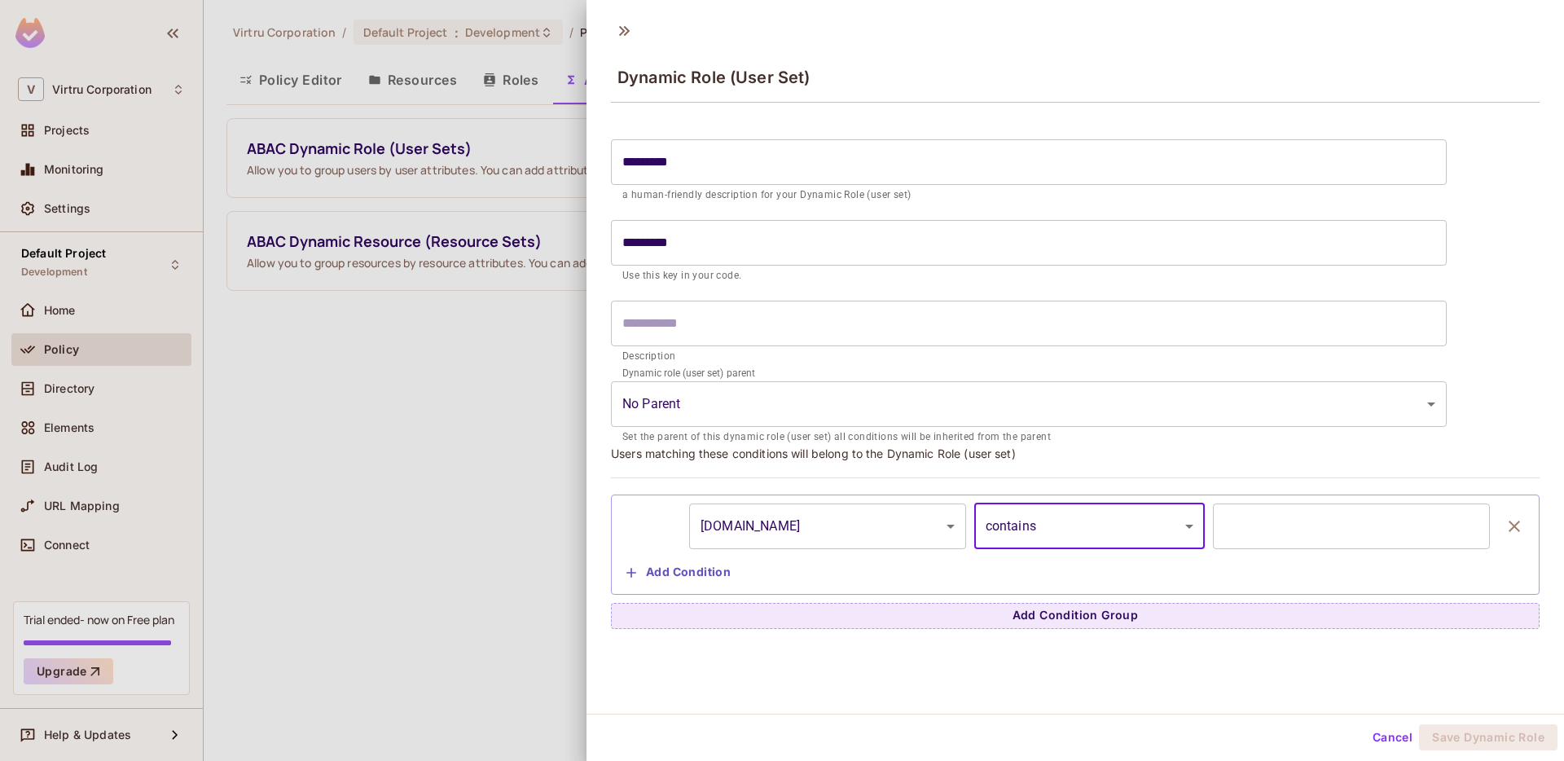
click at [1313, 540] on input "text" at bounding box center [1351, 527] width 277 height 46
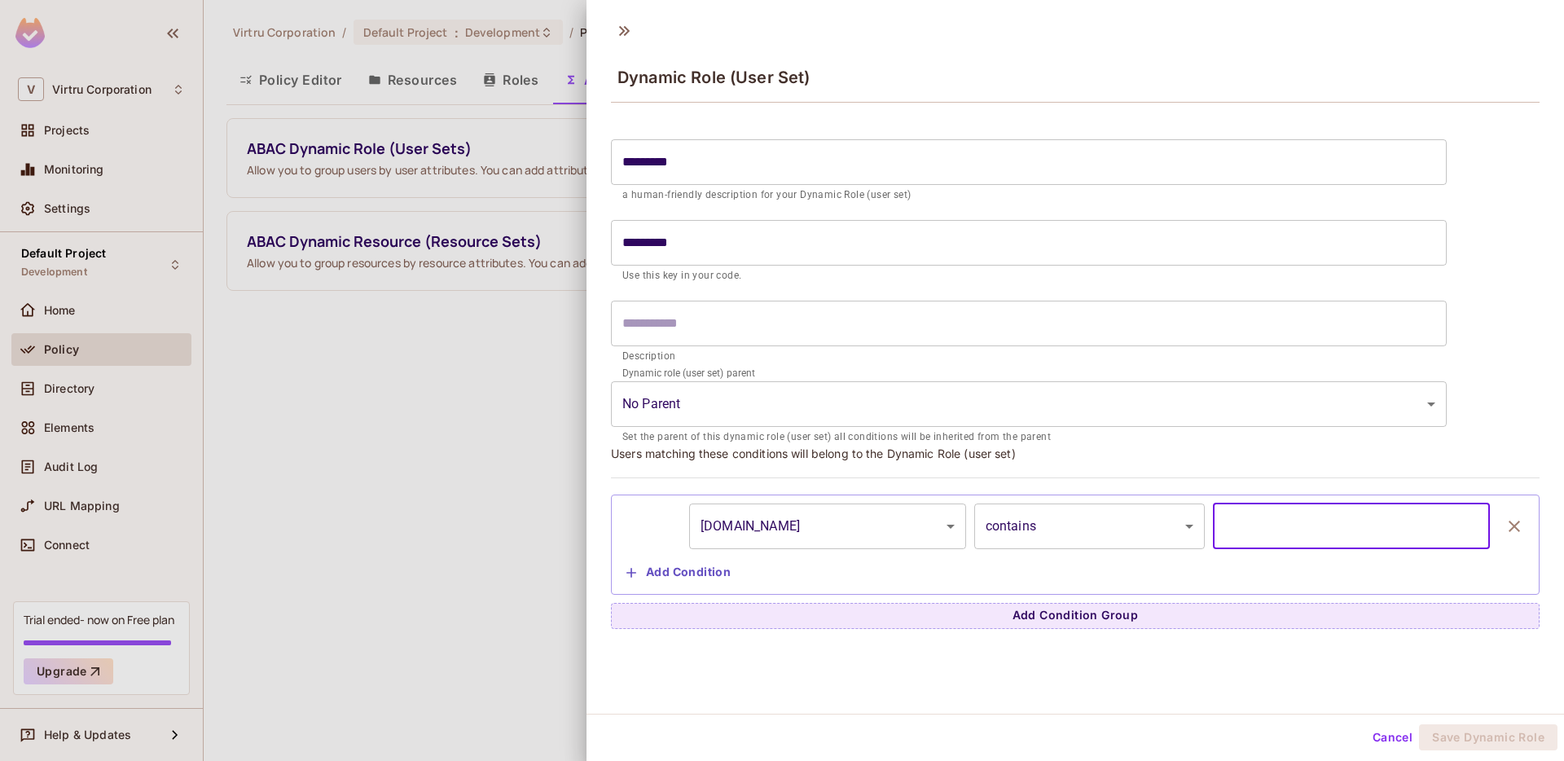
scroll to position [1, 0]
type input "**********"
click at [1471, 732] on button "Save Dynamic Role" at bounding box center [1488, 737] width 139 height 26
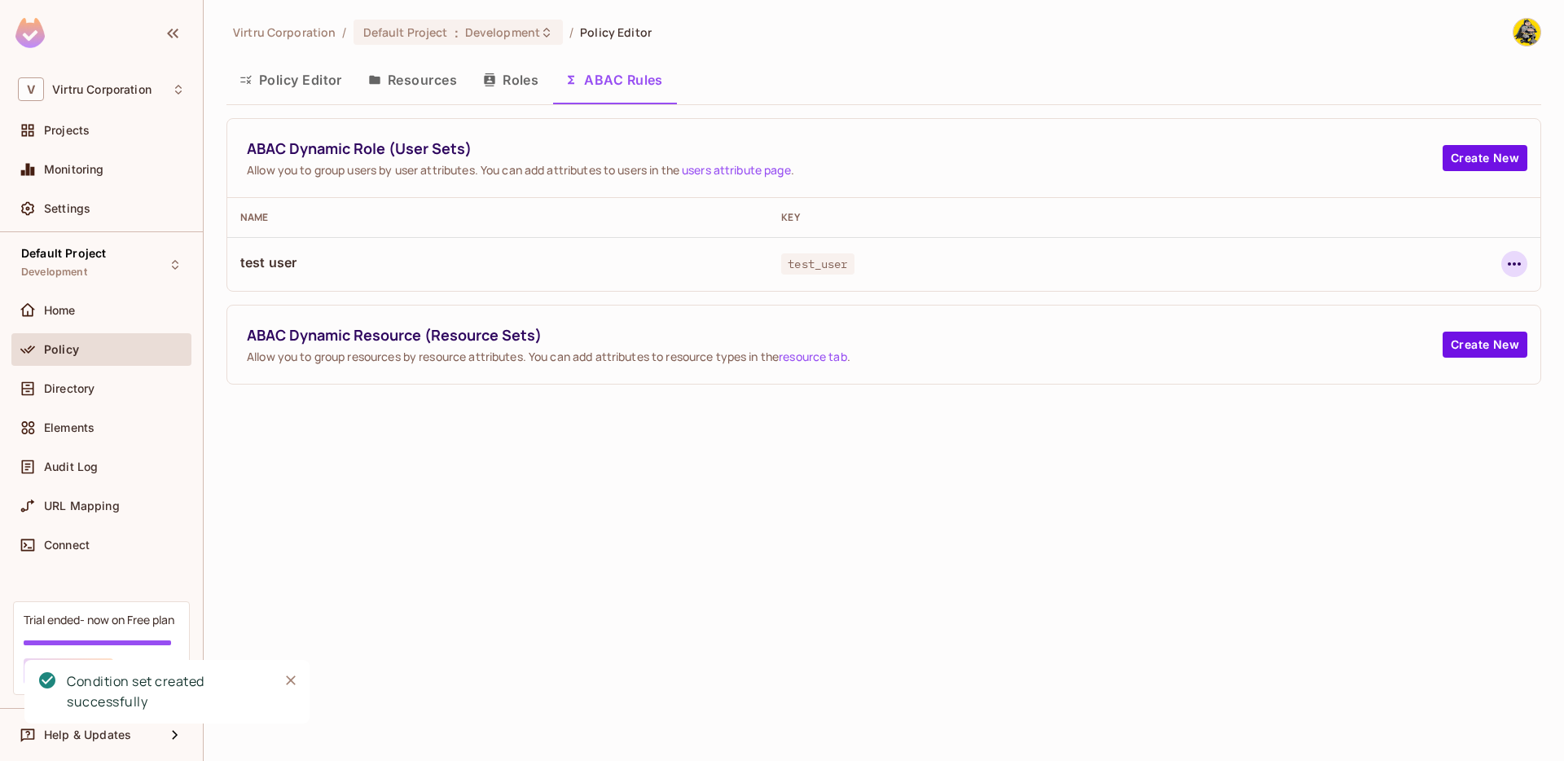
click at [1502, 262] on button "button" at bounding box center [1515, 264] width 26 height 26
click at [1411, 305] on div "Edit Dynamic Role (User Set)" at bounding box center [1403, 301] width 160 height 16
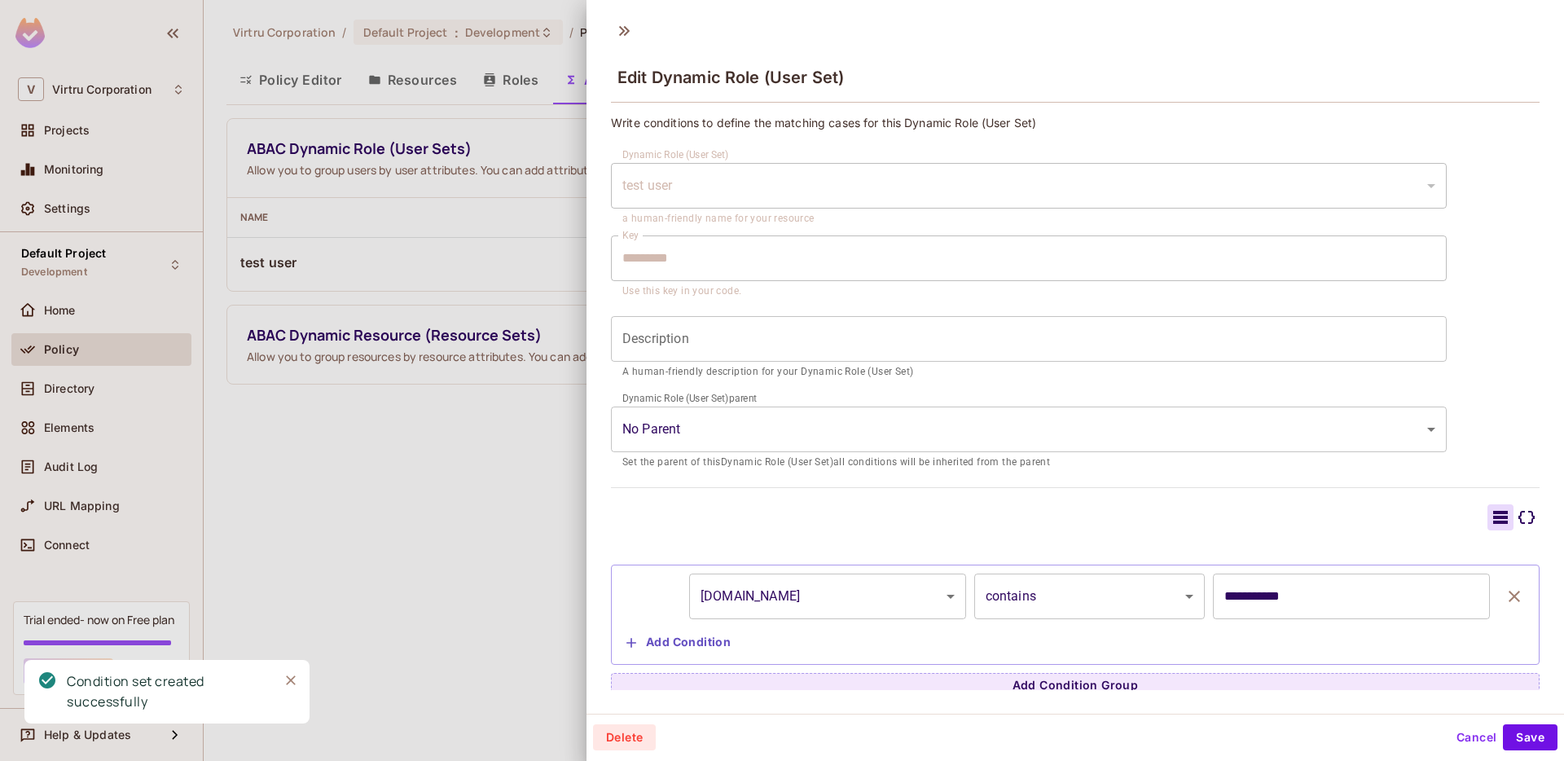
click at [677, 196] on div "test user" at bounding box center [1029, 186] width 836 height 46
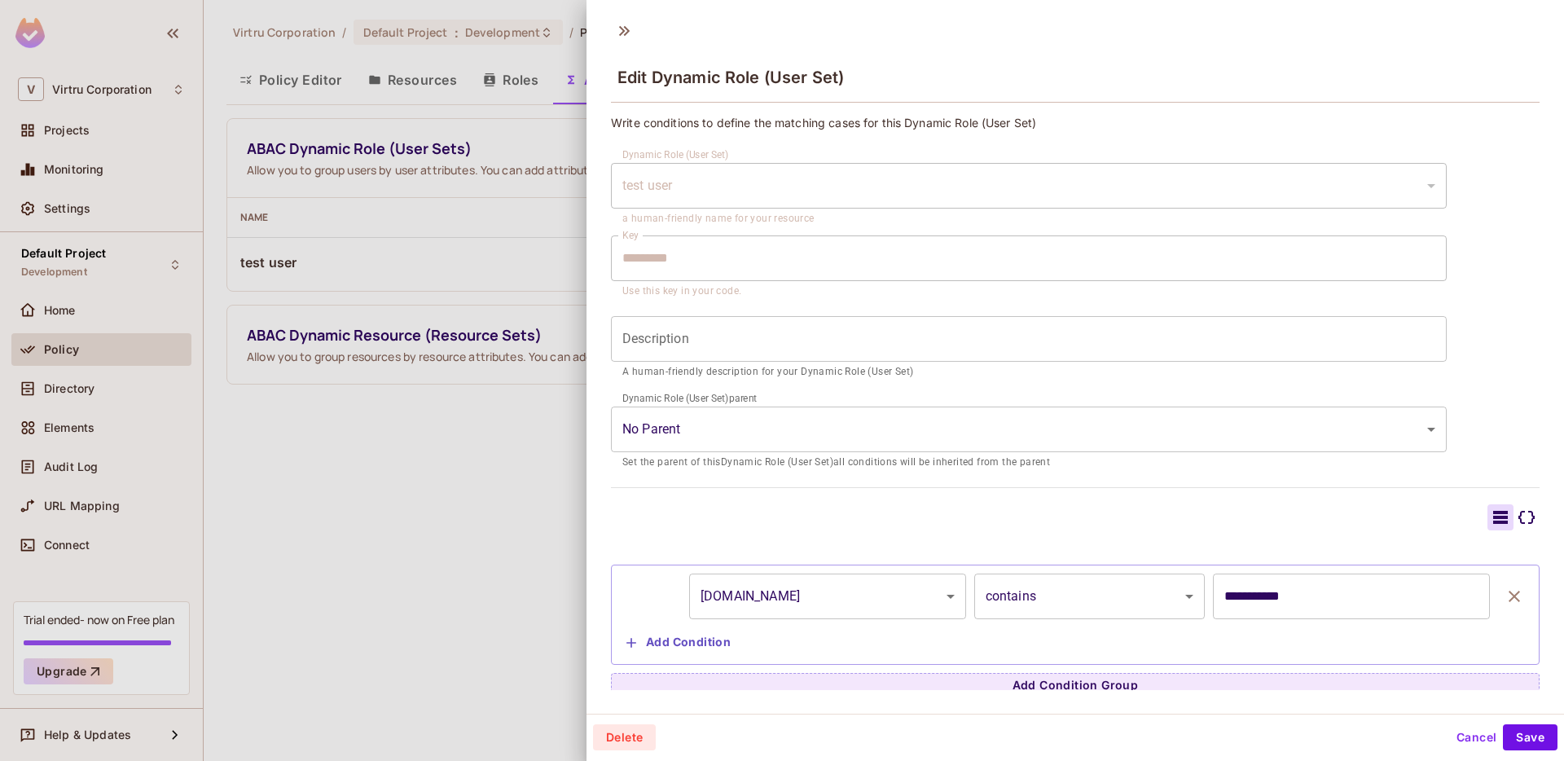
click at [1528, 525] on icon at bounding box center [1527, 518] width 20 height 20
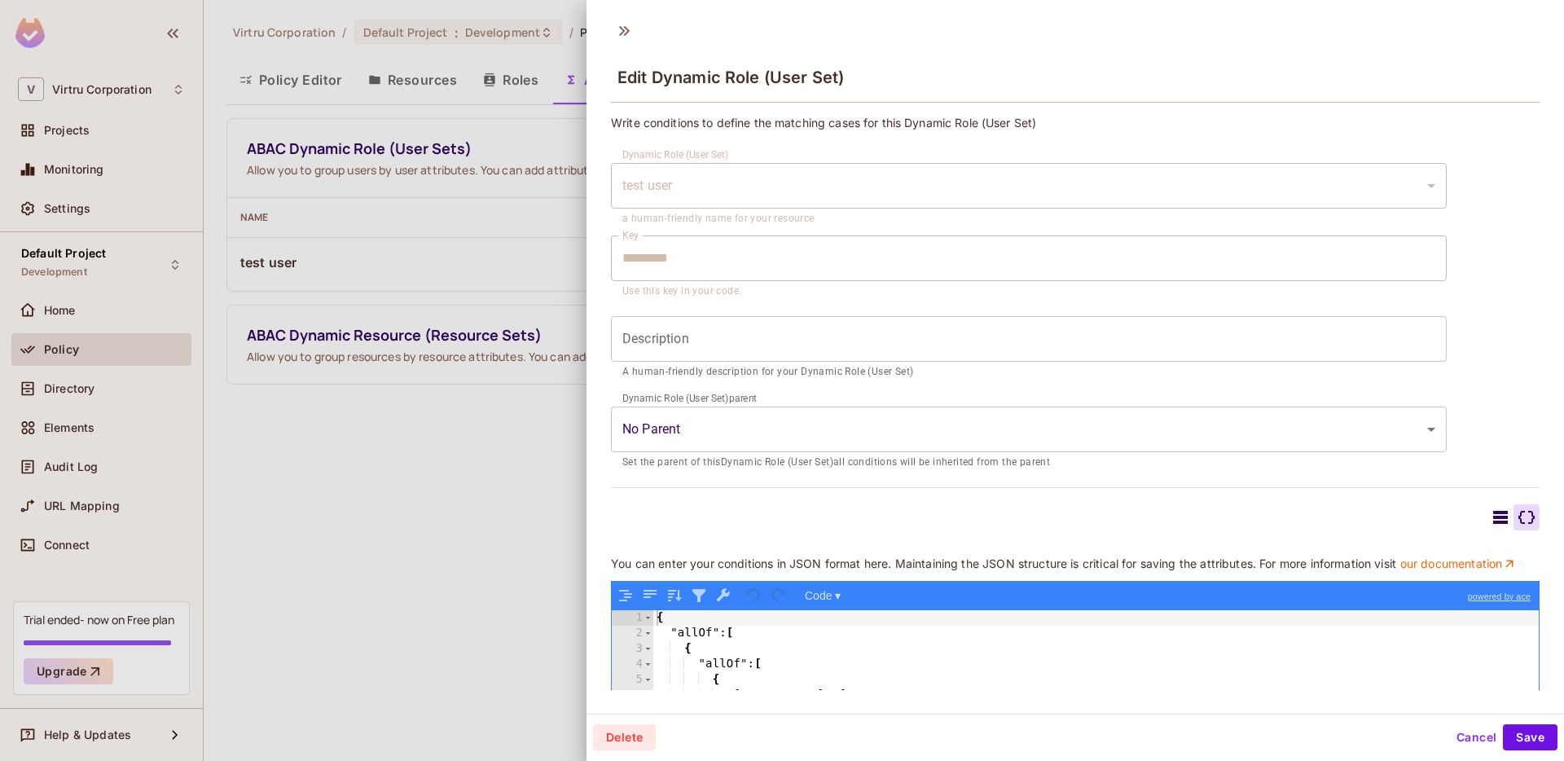
click at [1494, 523] on icon at bounding box center [1501, 518] width 20 height 20
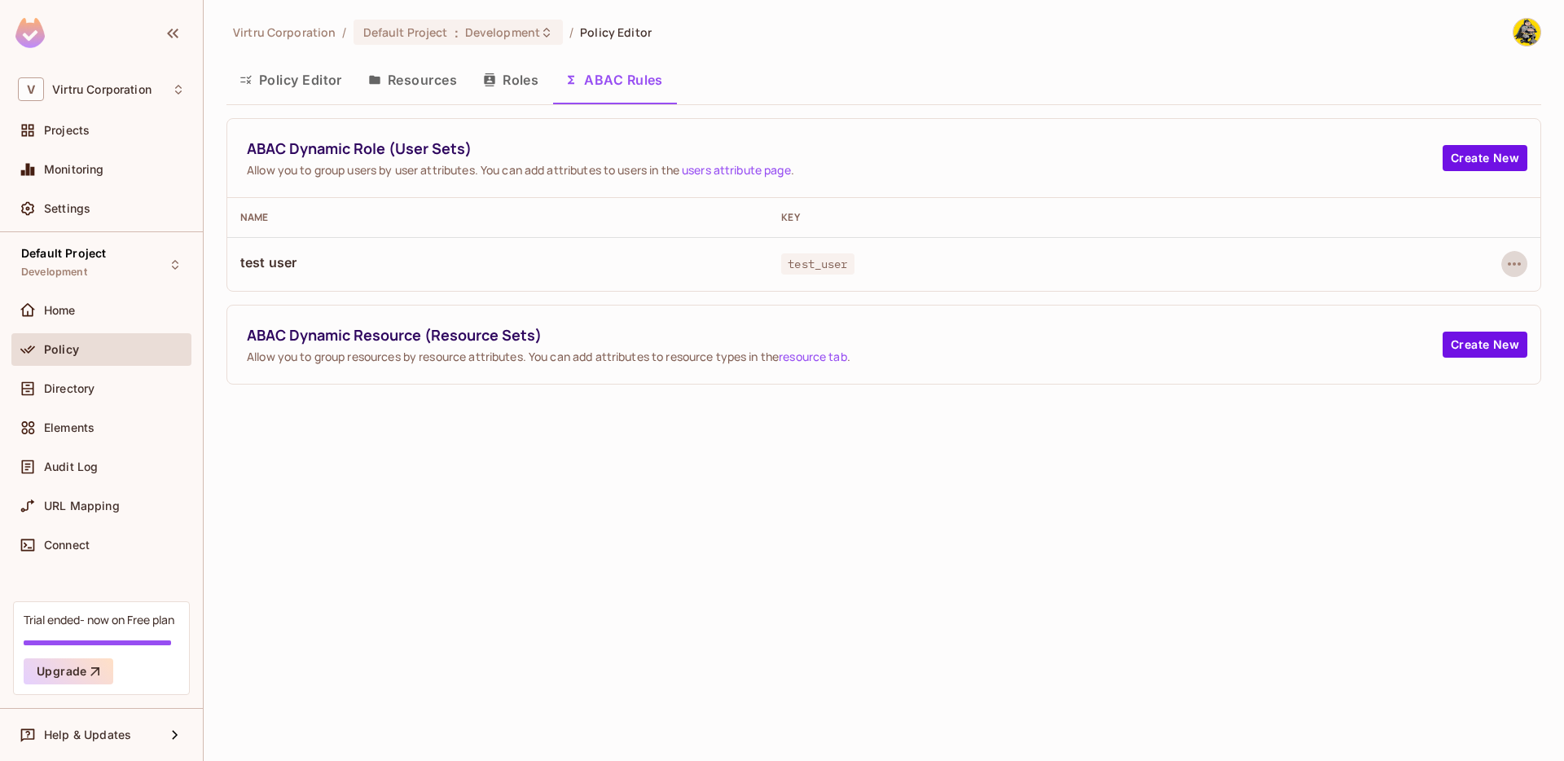
click at [807, 262] on span "test_user" at bounding box center [817, 263] width 73 height 21
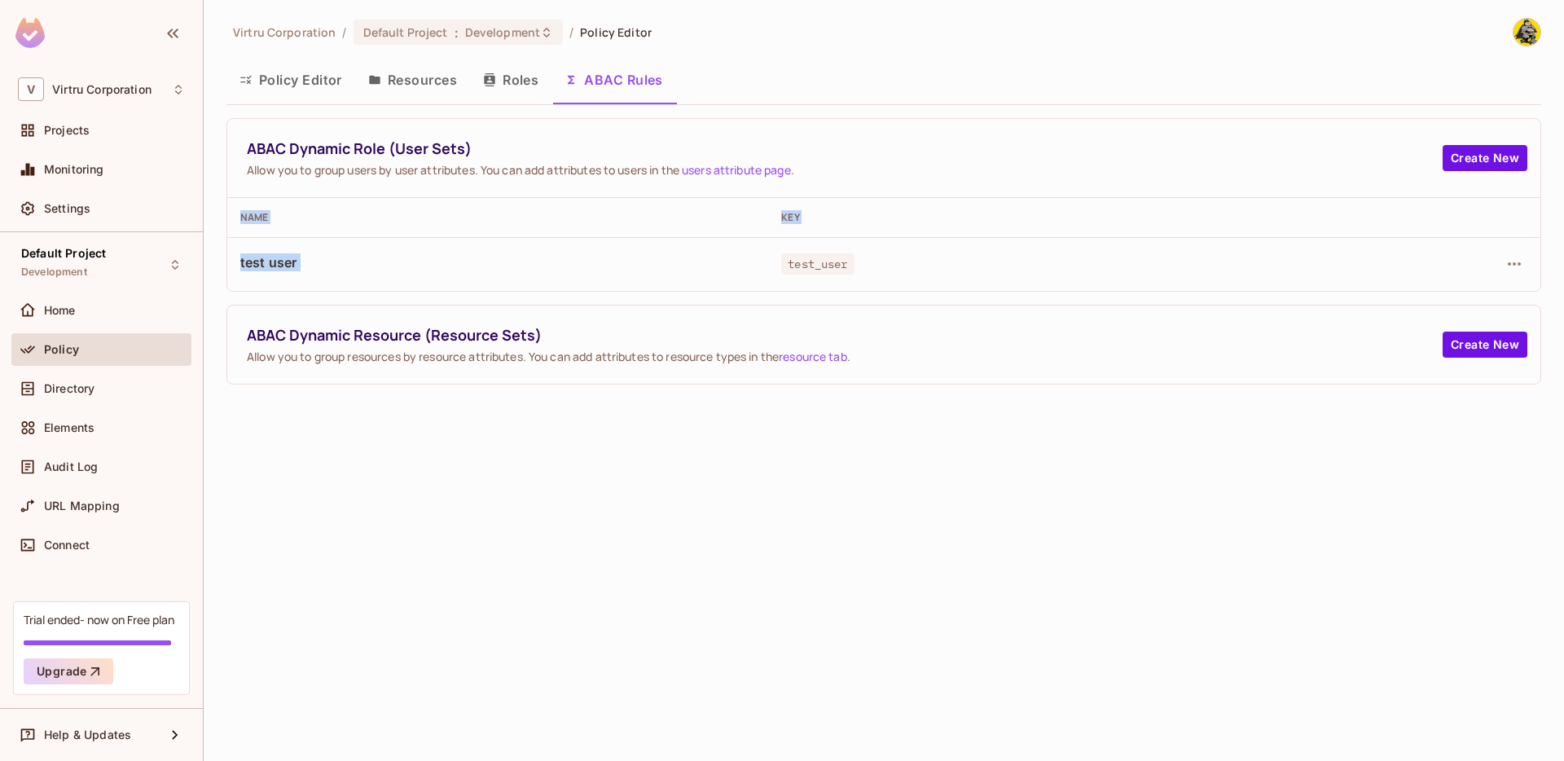
click at [807, 262] on span "test_user" at bounding box center [817, 263] width 73 height 21
click at [808, 270] on span "test_user" at bounding box center [817, 263] width 73 height 21
click at [521, 78] on button "Roles" at bounding box center [510, 79] width 81 height 41
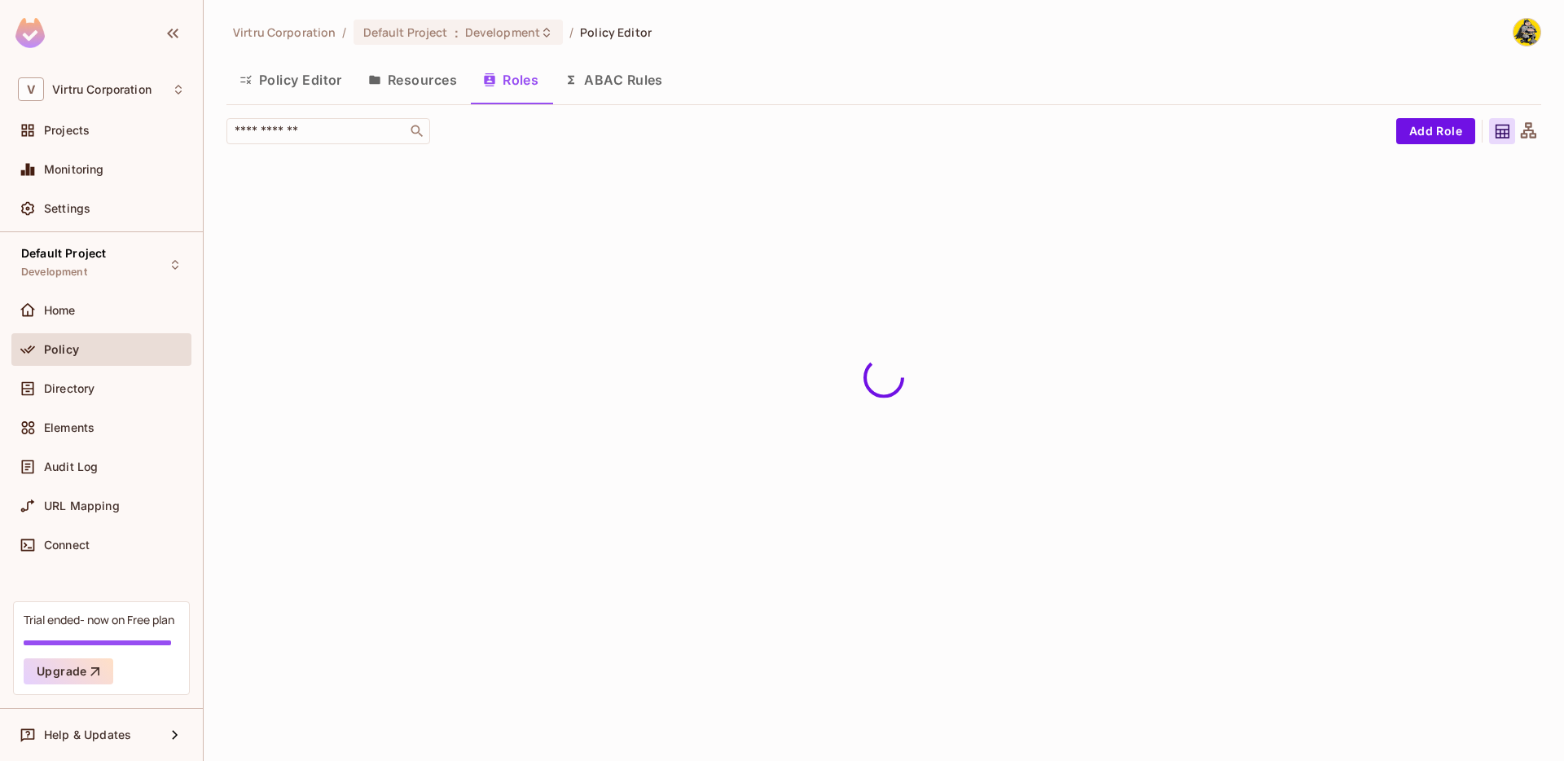
click at [615, 86] on button "ABAC Rules" at bounding box center [614, 79] width 125 height 41
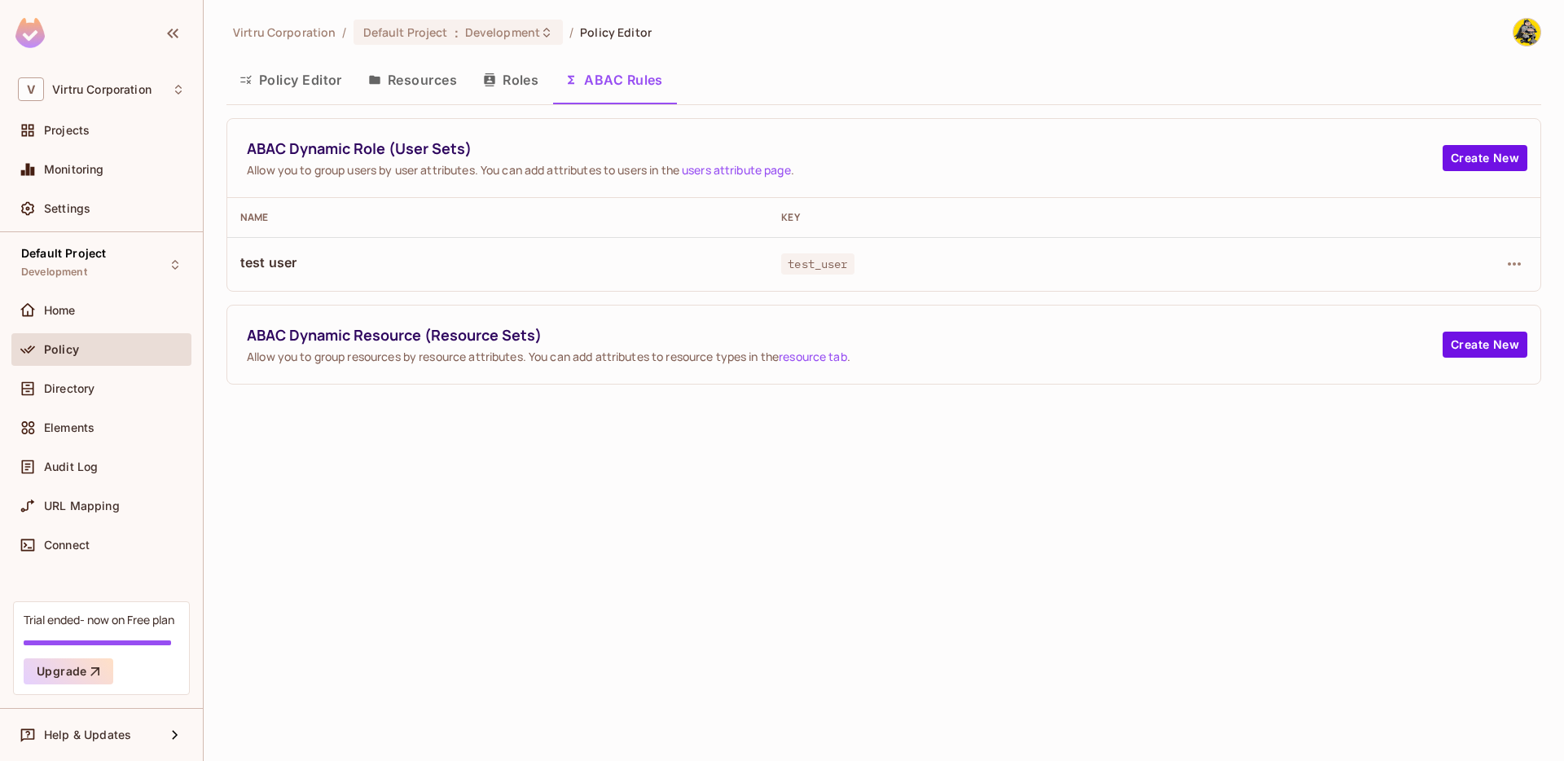
click at [316, 85] on button "Policy Editor" at bounding box center [291, 79] width 129 height 41
